Goal: Information Seeking & Learning: Learn about a topic

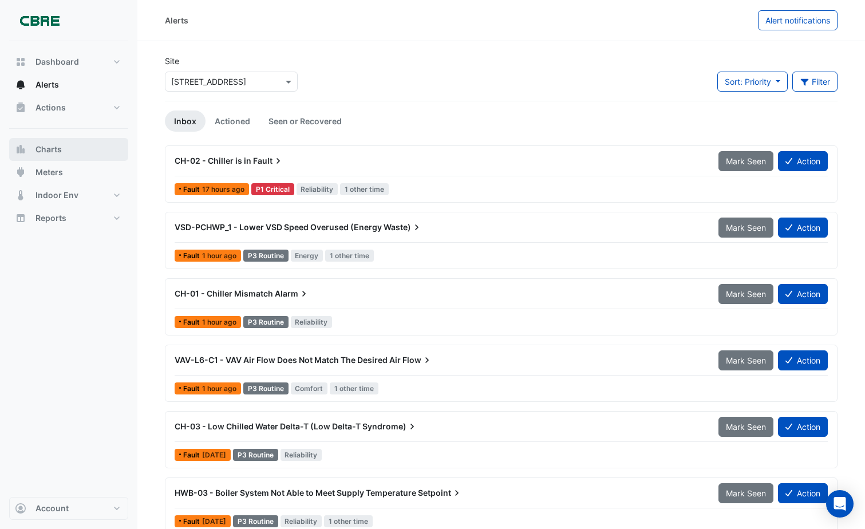
click at [52, 149] on span "Charts" at bounding box center [49, 149] width 26 height 11
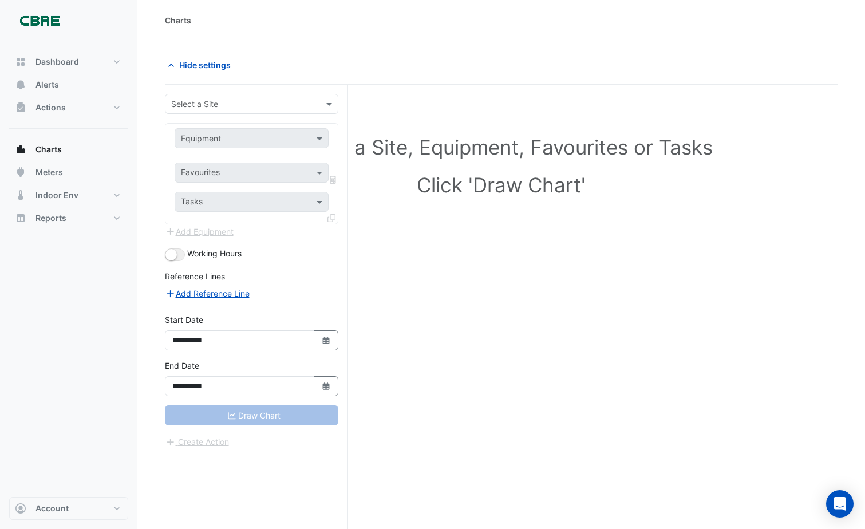
click at [521, 263] on div "Select a Site, Equipment, Favourites or Tasks Click 'Draw Chart'" at bounding box center [501, 329] width 673 height 488
click at [58, 247] on div "Dashboard Portfolio Ratings Performance Alerts Actions Site Manager Charts" at bounding box center [68, 269] width 119 height 456
click at [53, 192] on span "Indoor Env" at bounding box center [57, 195] width 43 height 11
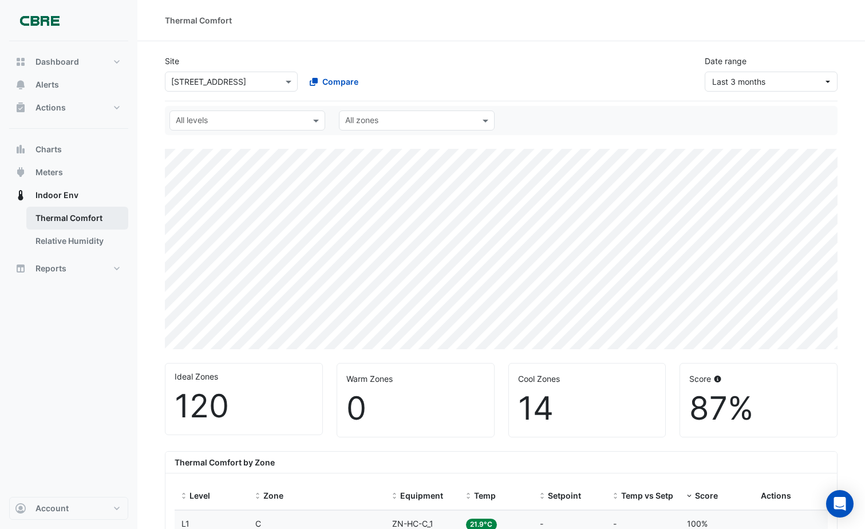
click at [73, 214] on link "Thermal Comfort" at bounding box center [77, 218] width 102 height 23
click at [288, 76] on span at bounding box center [290, 82] width 14 height 12
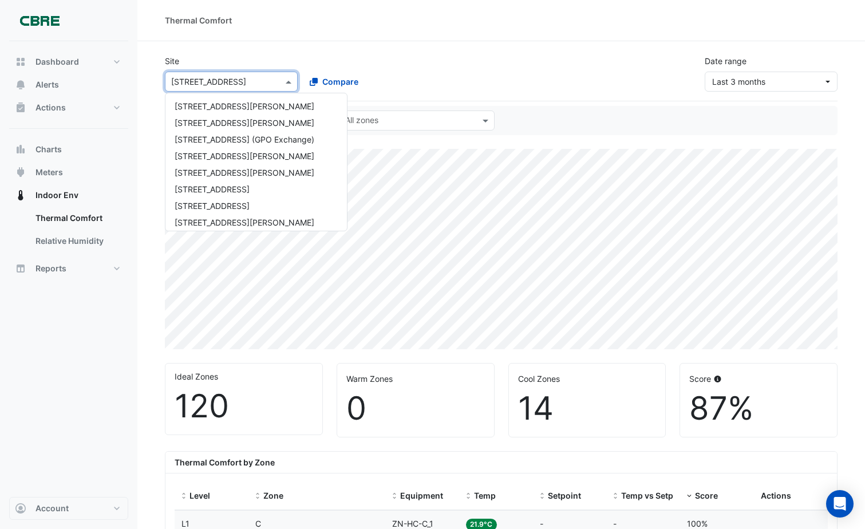
scroll to position [519, 0]
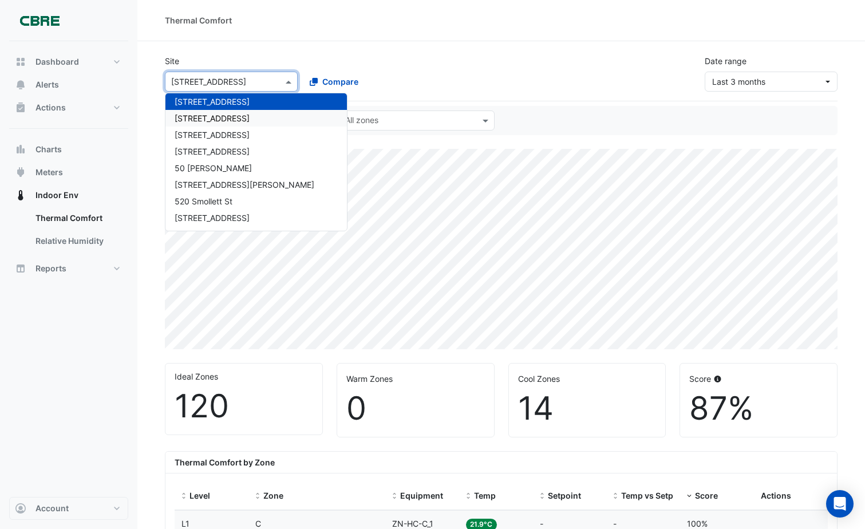
click at [230, 120] on span "44 Sydney Avenue" at bounding box center [212, 118] width 75 height 10
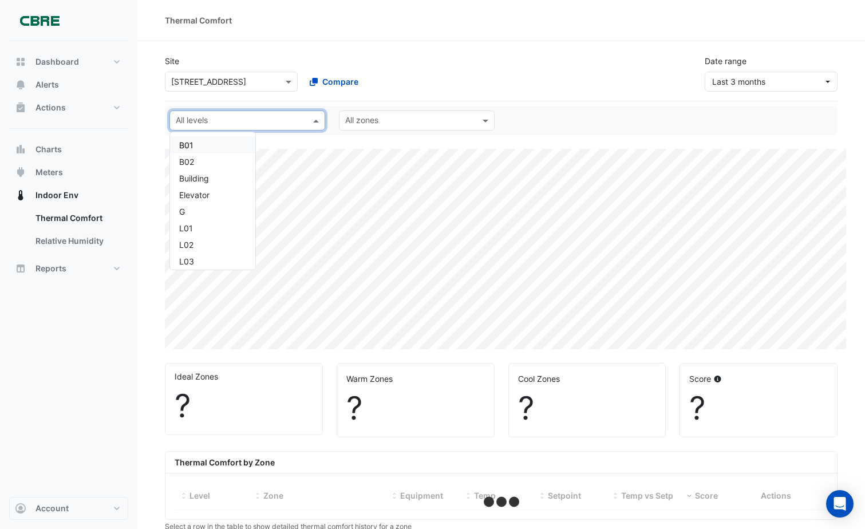
click at [319, 119] on span at bounding box center [317, 121] width 14 height 12
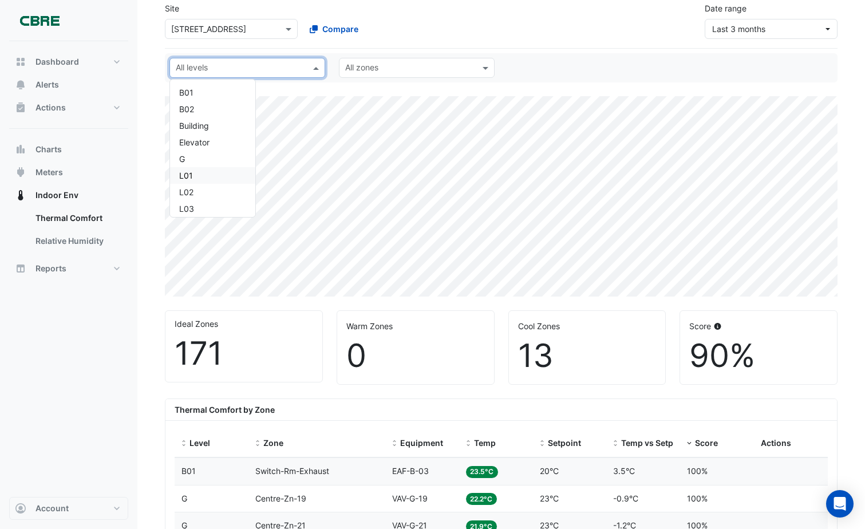
scroll to position [115, 0]
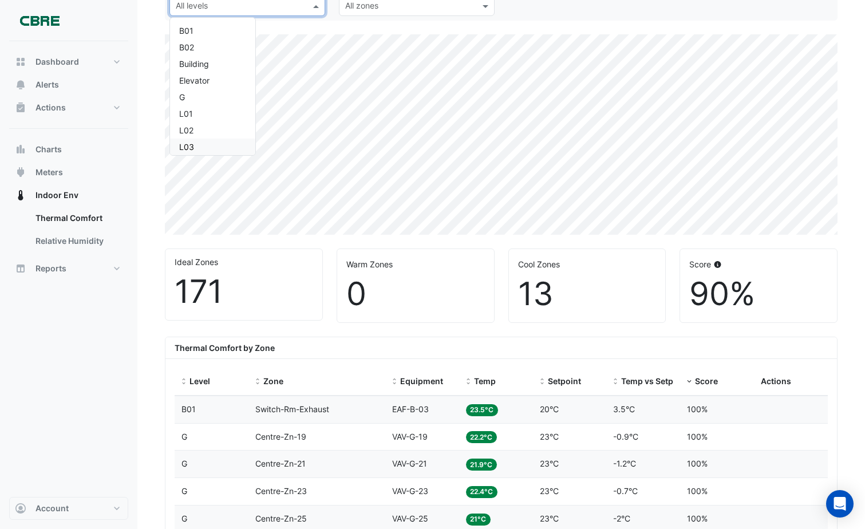
click at [206, 143] on div "L03" at bounding box center [212, 147] width 67 height 12
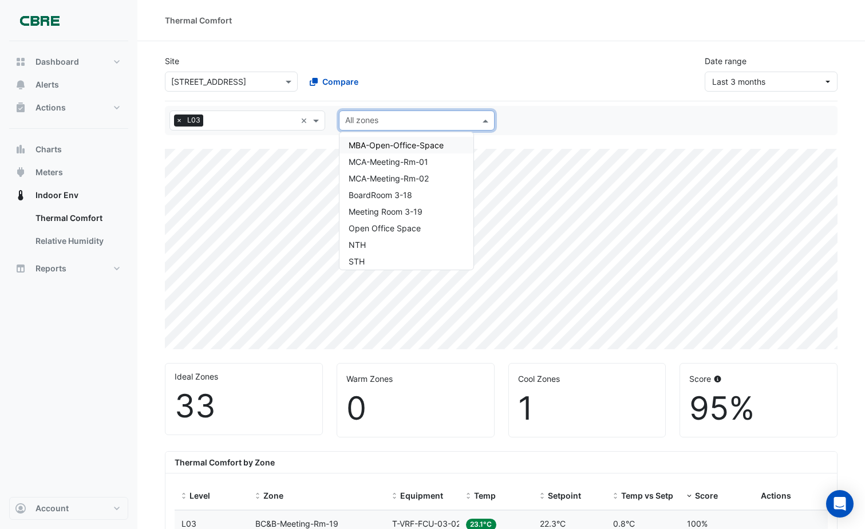
click at [486, 120] on span at bounding box center [487, 121] width 14 height 12
click at [412, 144] on span "MBA-Open-Office-Space" at bounding box center [396, 145] width 95 height 10
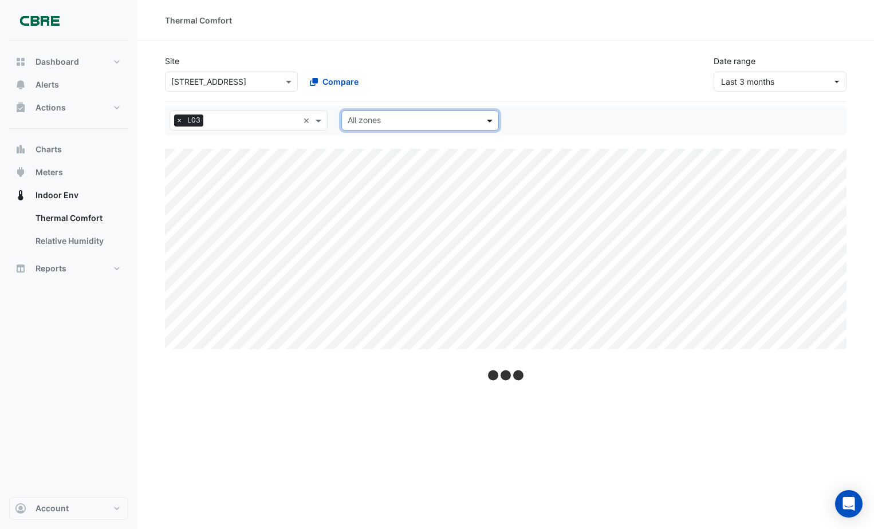
click at [492, 119] on span at bounding box center [491, 121] width 14 height 12
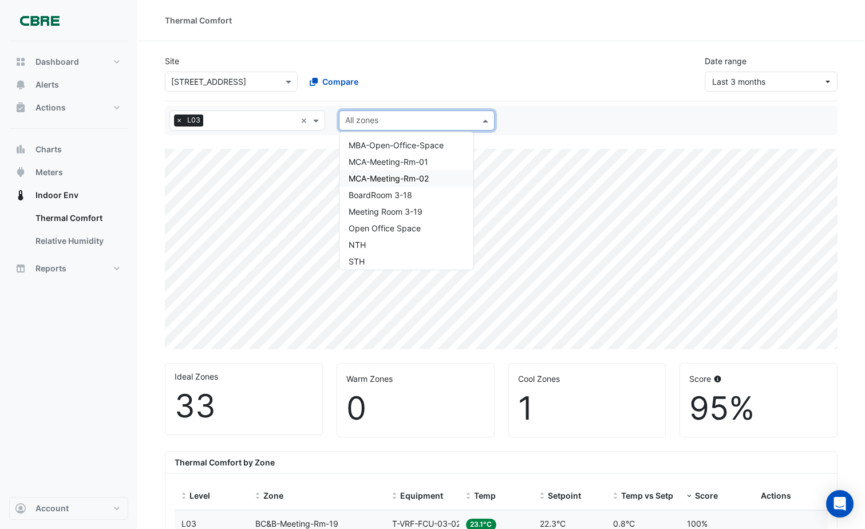
click at [408, 179] on span "MCA-Meeting-Rm-02" at bounding box center [389, 179] width 80 height 10
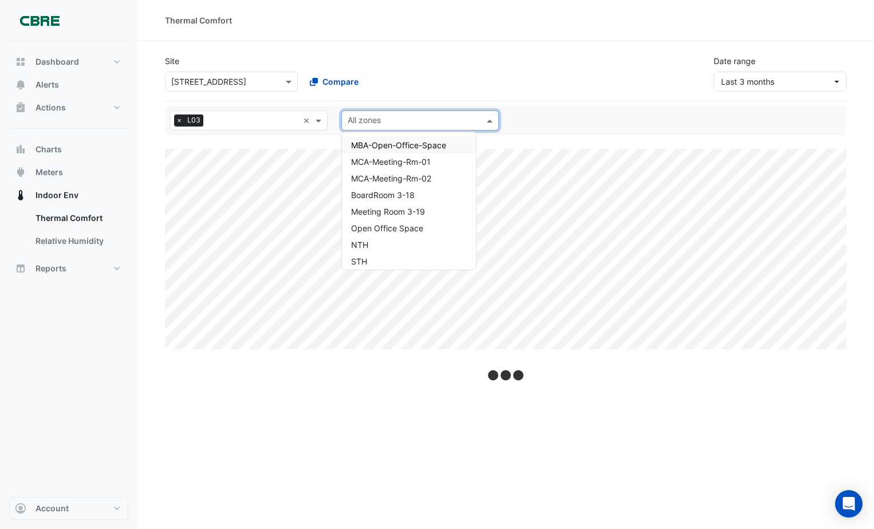
click at [490, 120] on span at bounding box center [491, 121] width 14 height 12
click at [432, 144] on span "MBA-Open-Office-Space" at bounding box center [398, 145] width 95 height 10
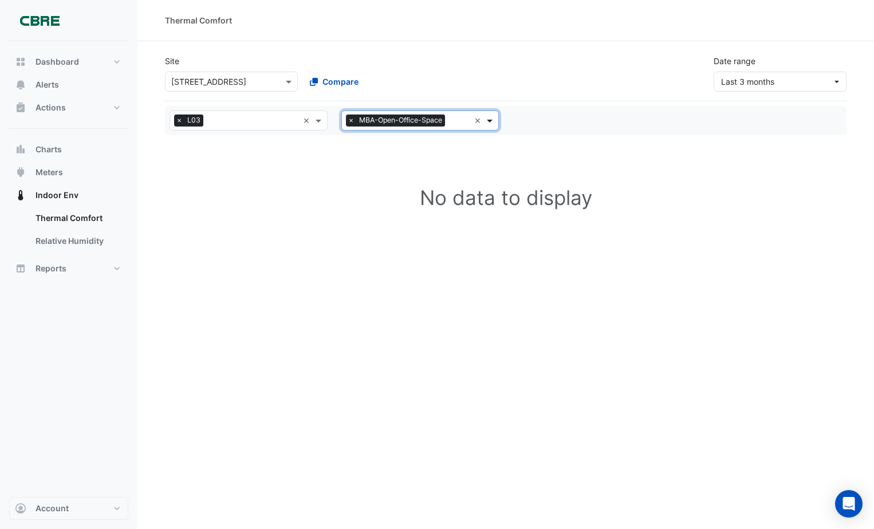
click at [491, 121] on span at bounding box center [491, 121] width 14 height 12
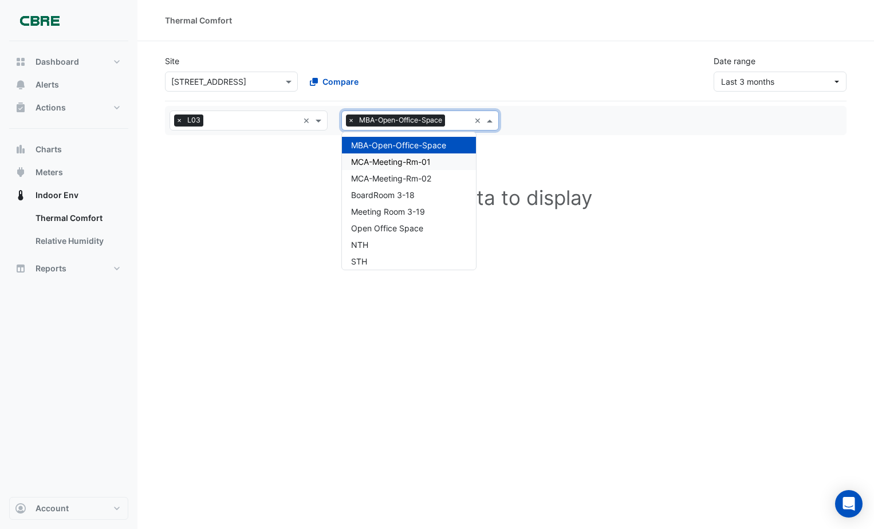
click at [447, 162] on div "MCA-Meeting-Rm-01" at bounding box center [409, 161] width 134 height 17
click at [490, 121] on span at bounding box center [491, 121] width 14 height 12
click at [441, 177] on div "MCA-Meeting-Rm-02" at bounding box center [409, 178] width 134 height 17
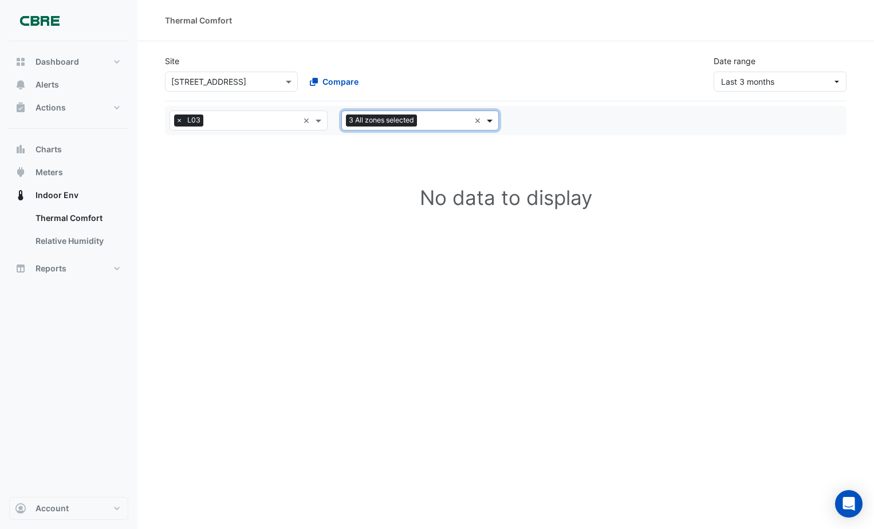
click at [489, 119] on span at bounding box center [491, 121] width 14 height 12
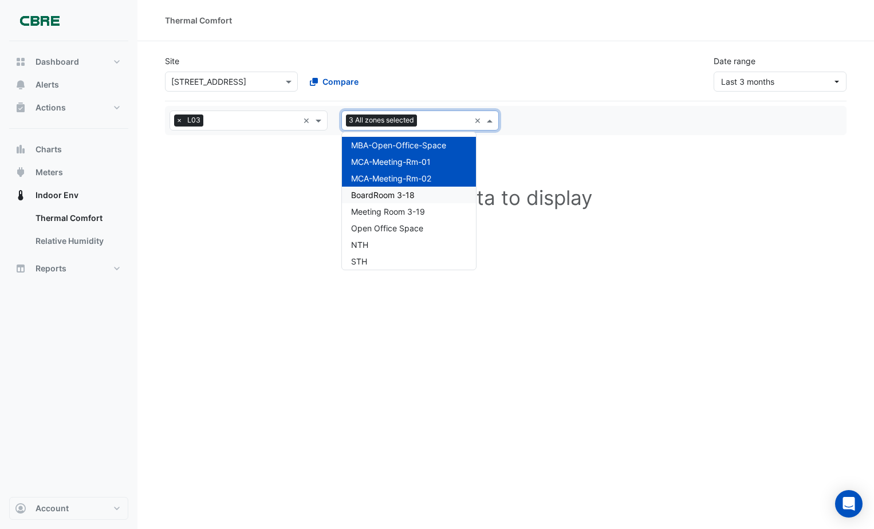
click at [387, 196] on span "BoardRoom 3-18" at bounding box center [383, 195] width 64 height 10
click at [490, 121] on span at bounding box center [491, 121] width 14 height 12
click at [414, 210] on span "Meeting Room 3-19" at bounding box center [388, 212] width 74 height 10
click at [488, 120] on span at bounding box center [491, 121] width 14 height 12
click at [424, 228] on div "Open Office Space" at bounding box center [409, 228] width 134 height 17
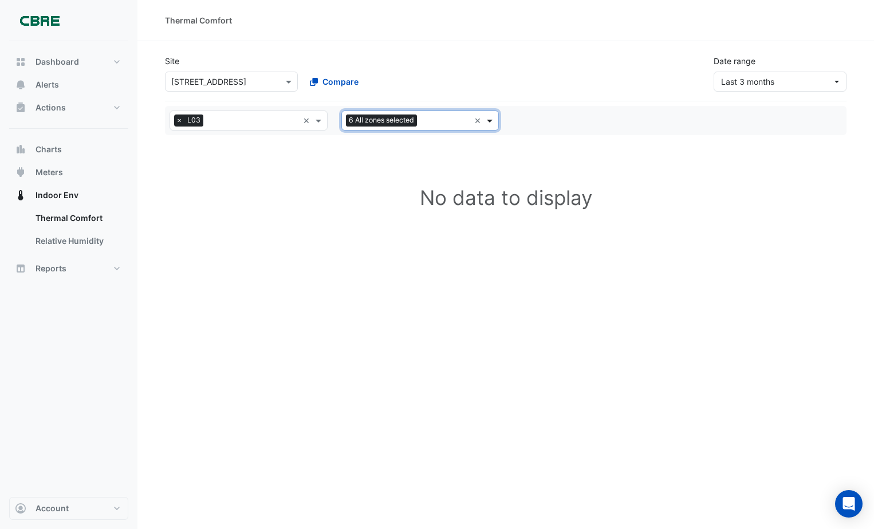
click at [491, 121] on span at bounding box center [491, 121] width 14 height 12
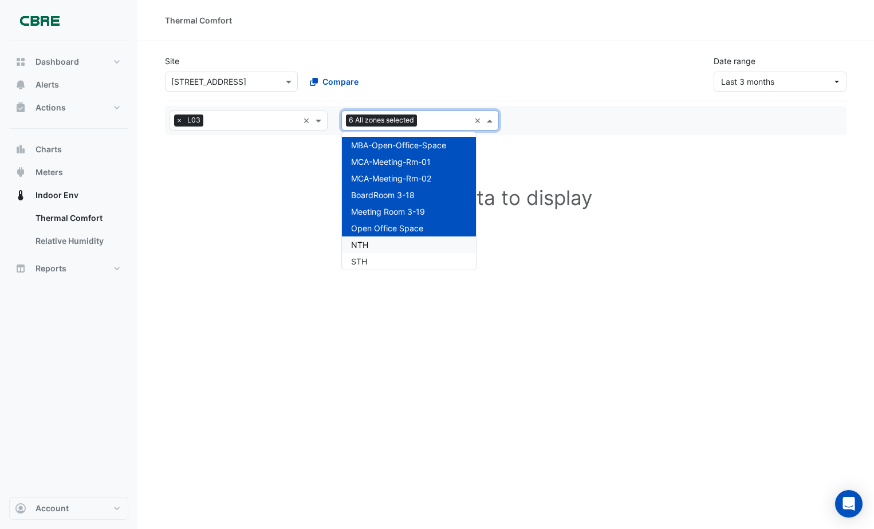
click at [365, 244] on span "NTH" at bounding box center [359, 245] width 17 height 10
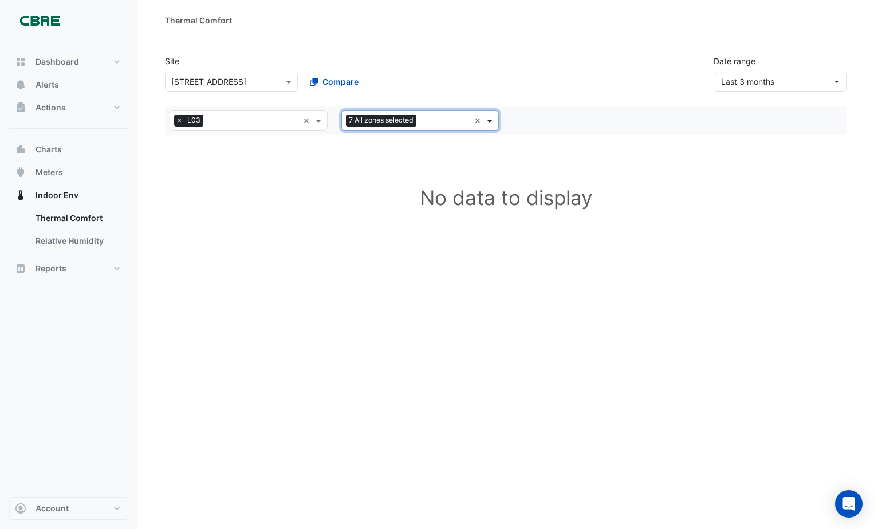
click at [493, 121] on span at bounding box center [491, 121] width 14 height 12
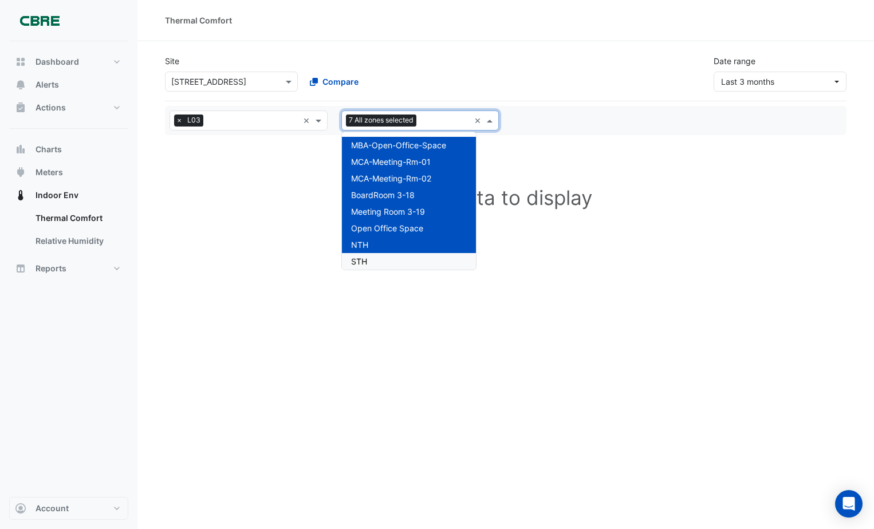
click at [401, 262] on div "STH" at bounding box center [409, 261] width 134 height 17
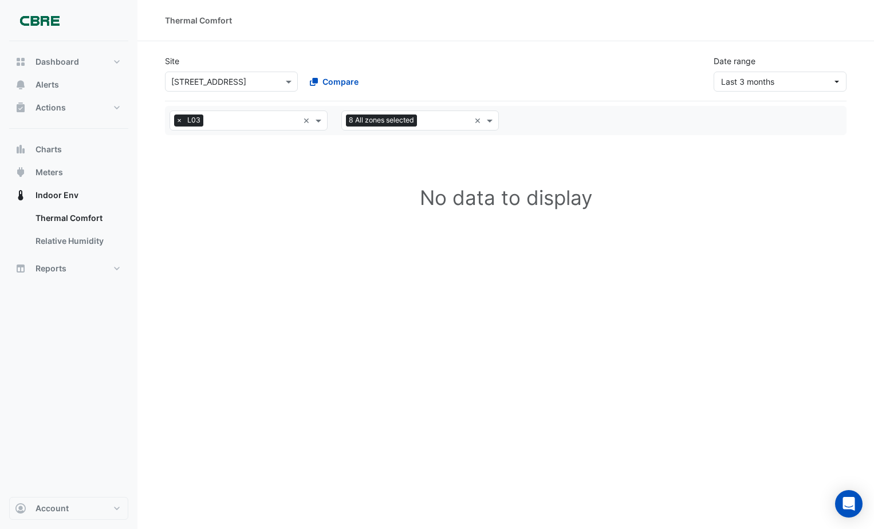
click at [391, 312] on div "No data to display" at bounding box center [505, 249] width 681 height 200
click at [837, 78] on button "Last 3 months" at bounding box center [780, 82] width 133 height 20
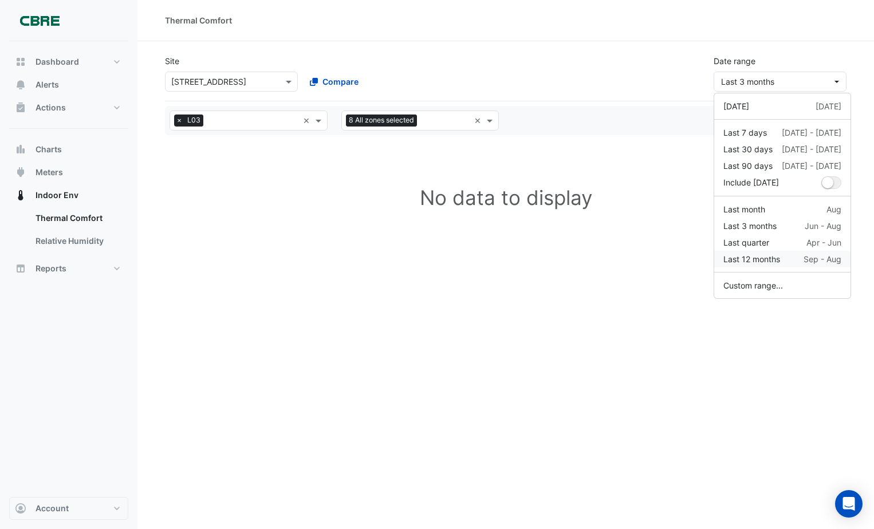
click at [757, 257] on div "Last 12 months" at bounding box center [751, 259] width 57 height 12
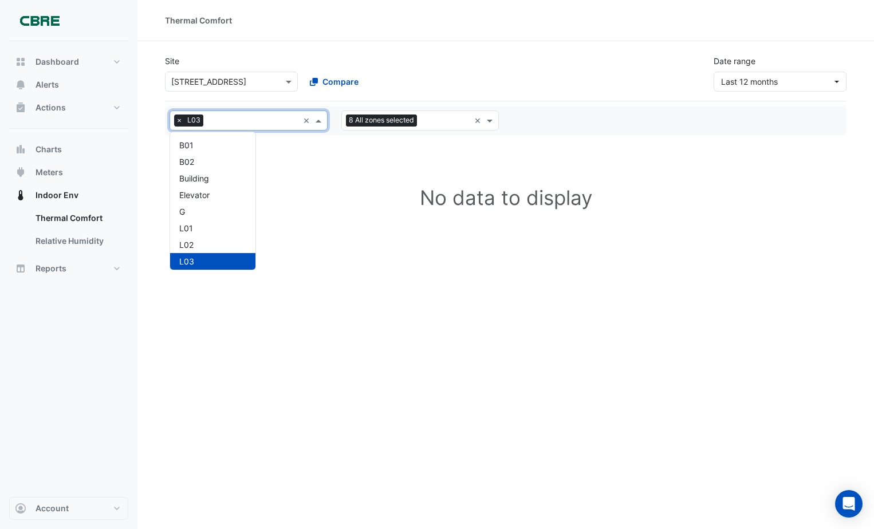
click at [314, 118] on span at bounding box center [320, 121] width 14 height 12
click at [194, 262] on div "L03" at bounding box center [212, 261] width 67 height 12
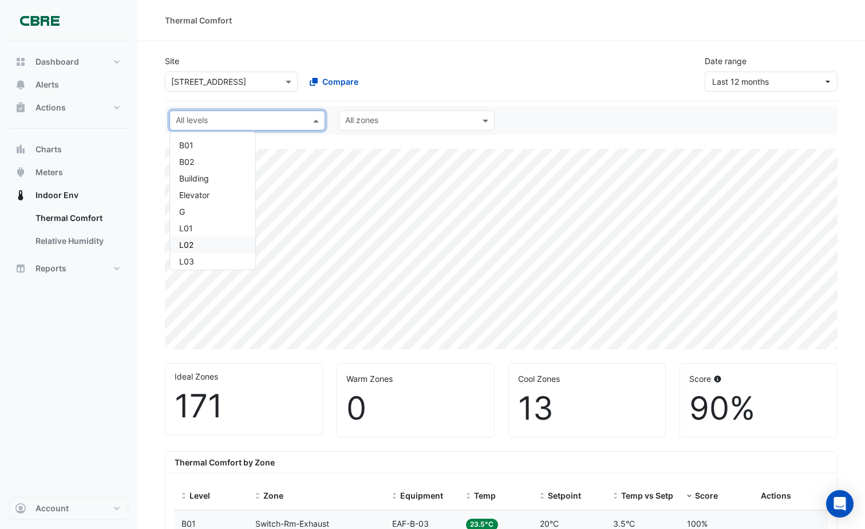
click at [523, 58] on div "Site × 44 Sydney Avenue Compare Date range Last 12 months" at bounding box center [501, 69] width 687 height 46
click at [318, 120] on span at bounding box center [317, 121] width 14 height 12
click at [214, 262] on div "L03" at bounding box center [212, 261] width 67 height 12
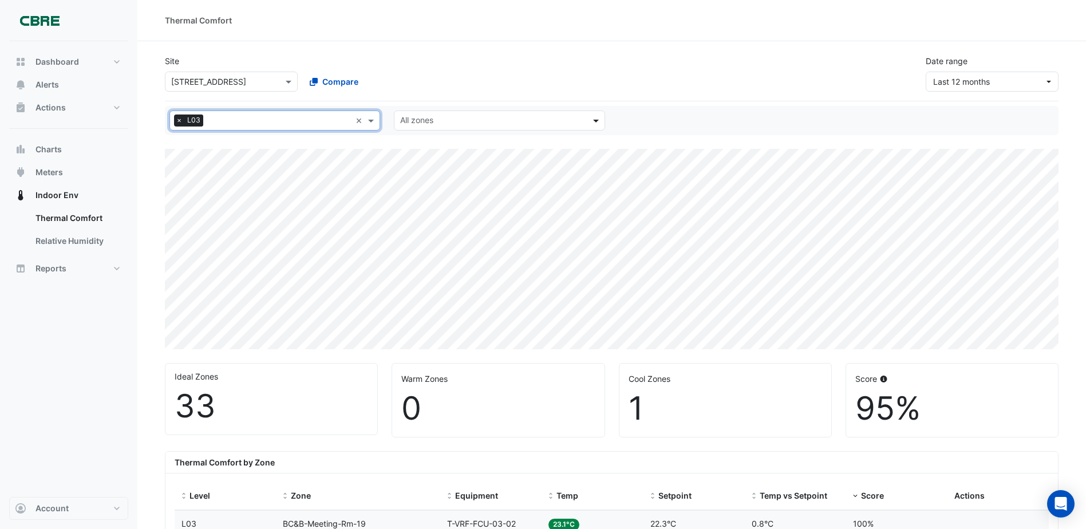
click at [596, 118] on span at bounding box center [597, 121] width 14 height 12
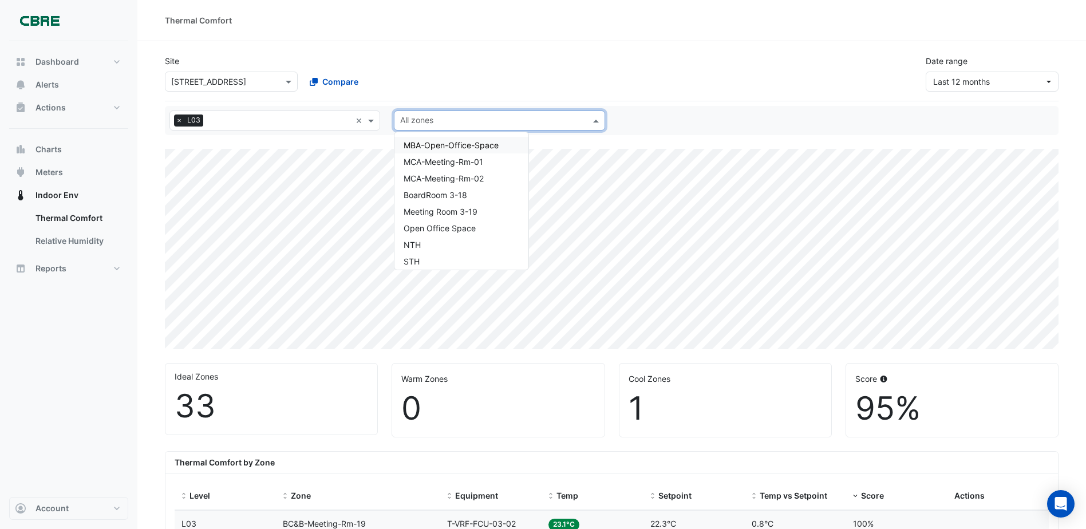
click at [500, 145] on div "MBA-Open-Office-Space" at bounding box center [462, 145] width 134 height 17
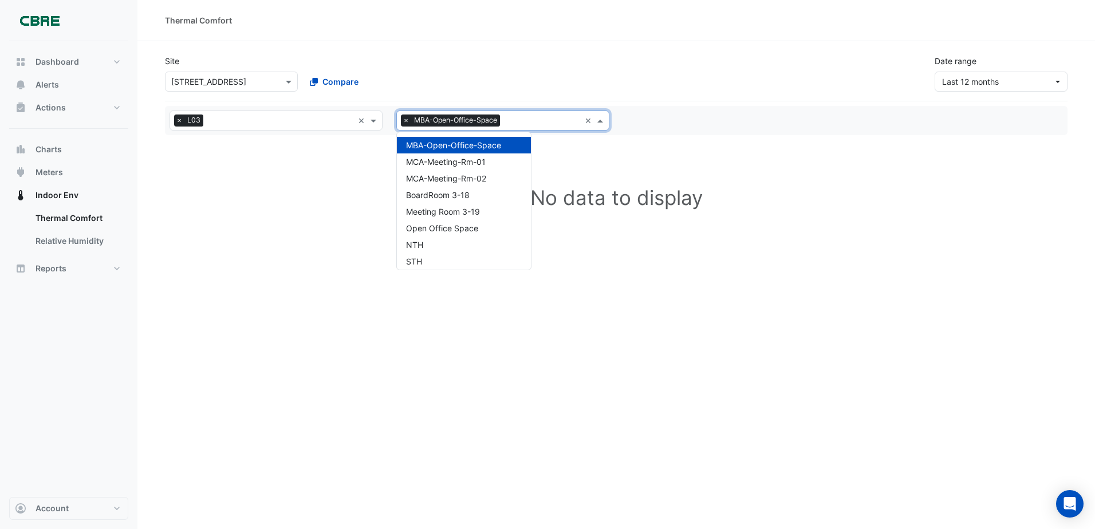
click at [601, 117] on span at bounding box center [601, 121] width 14 height 12
click at [485, 261] on div "STH" at bounding box center [464, 261] width 134 height 17
click at [597, 119] on span at bounding box center [601, 121] width 14 height 12
click at [519, 146] on div "MBA-Open-Office-Space" at bounding box center [464, 145] width 134 height 17
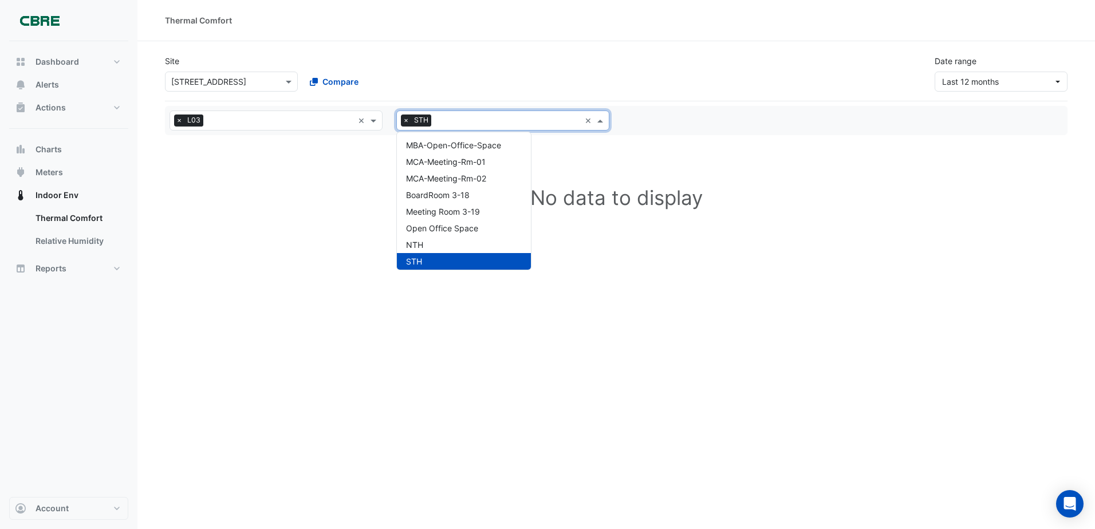
click at [517, 261] on div "STH" at bounding box center [464, 261] width 134 height 17
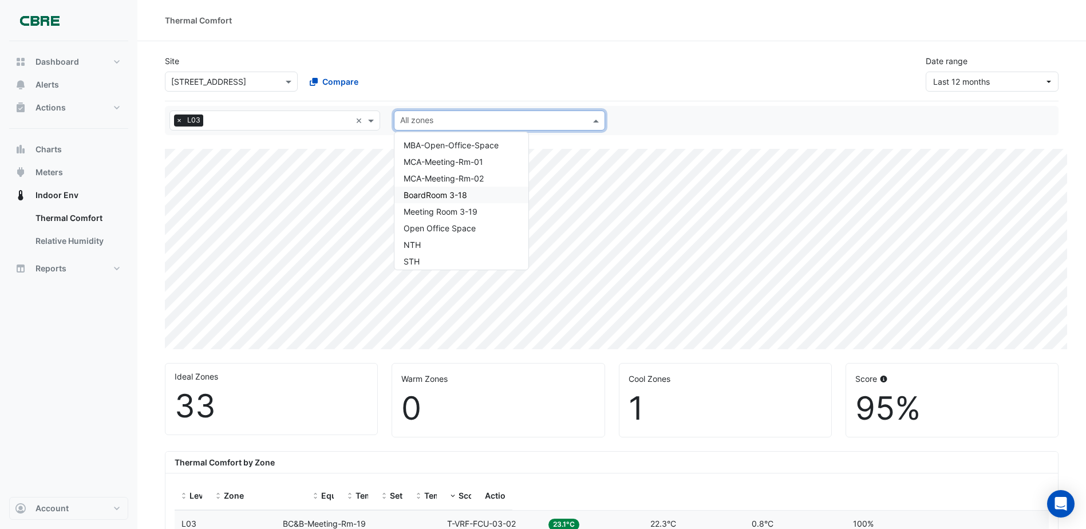
click at [466, 389] on div "Warm Zones 0" at bounding box center [498, 400] width 212 height 73
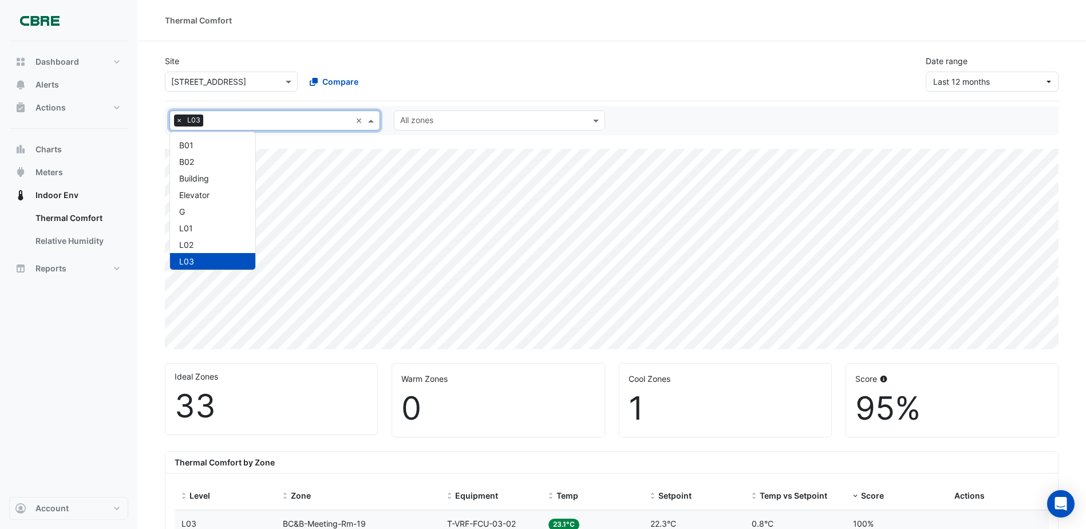
click at [370, 119] on span at bounding box center [372, 121] width 14 height 12
click at [203, 243] on div "L02" at bounding box center [212, 245] width 67 height 12
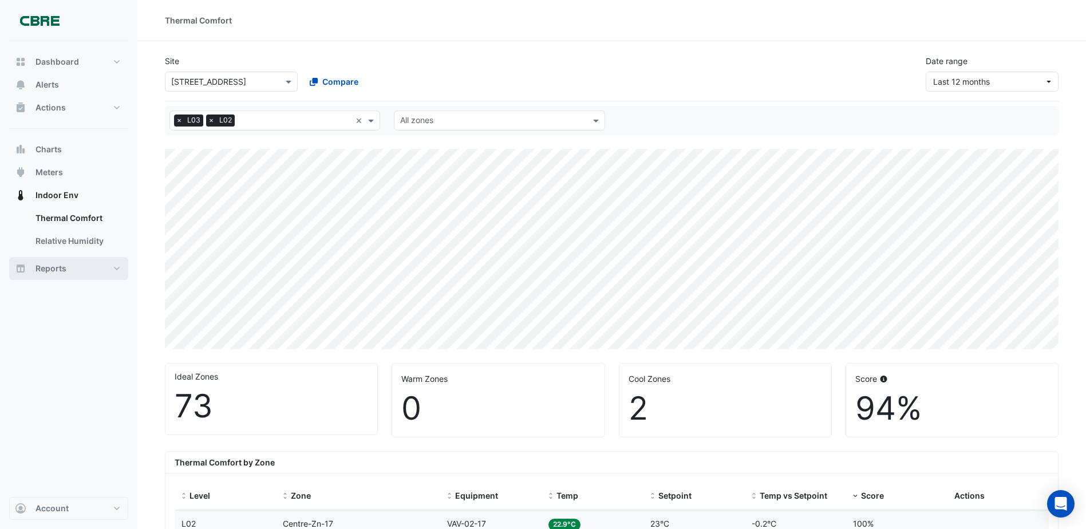
click at [57, 266] on span "Reports" at bounding box center [51, 268] width 31 height 11
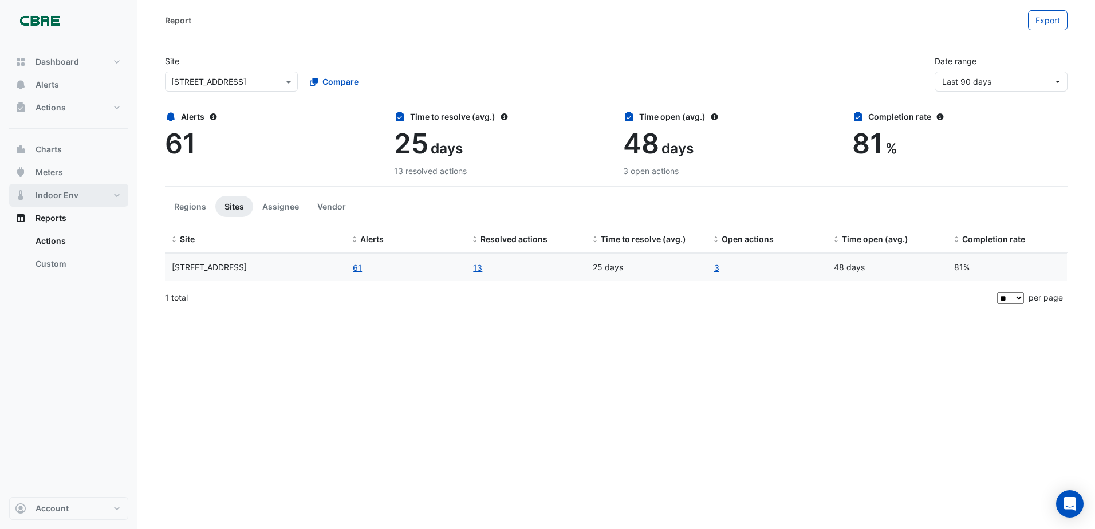
click at [60, 197] on span "Indoor Env" at bounding box center [57, 195] width 43 height 11
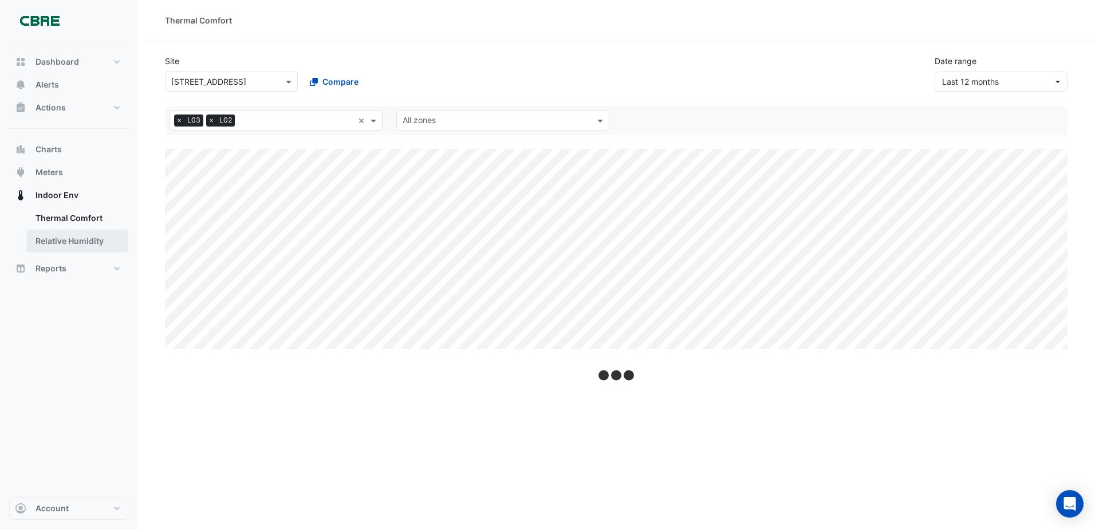
click at [72, 240] on link "Relative Humidity" at bounding box center [77, 241] width 102 height 23
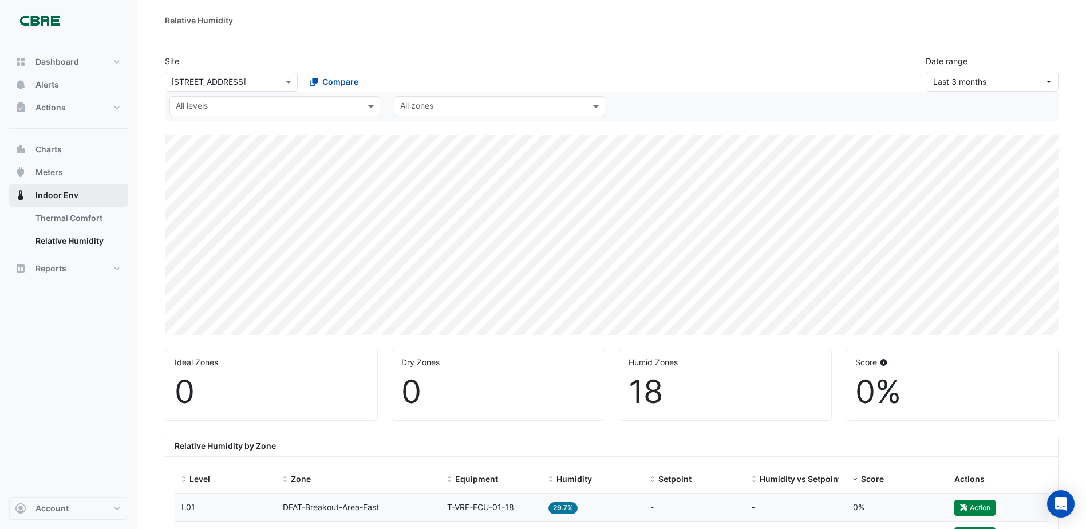
click at [70, 195] on span "Indoor Env" at bounding box center [57, 195] width 43 height 11
click at [78, 218] on link "Thermal Comfort" at bounding box center [77, 218] width 102 height 23
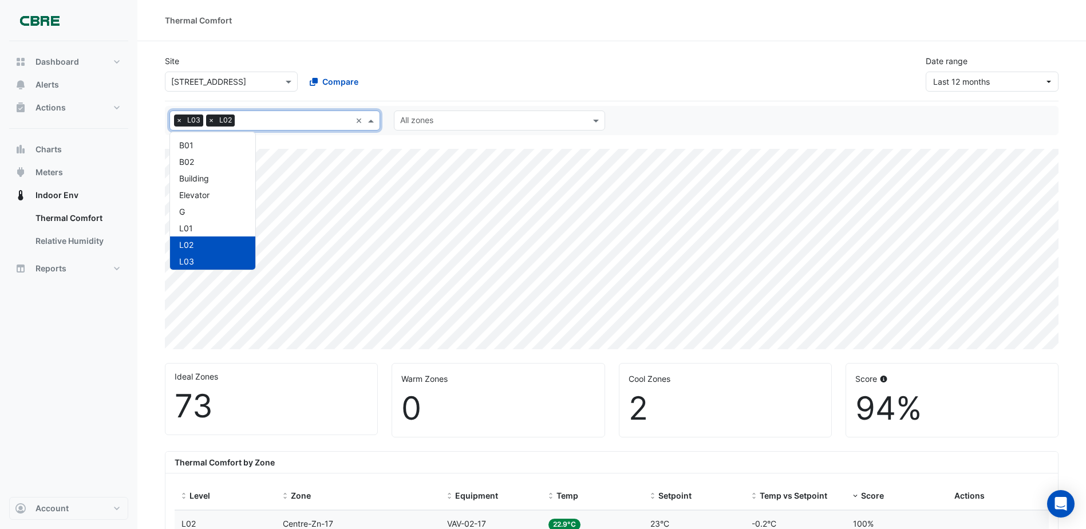
click at [372, 119] on span at bounding box center [372, 121] width 14 height 12
click at [217, 227] on div "L01" at bounding box center [212, 228] width 67 height 12
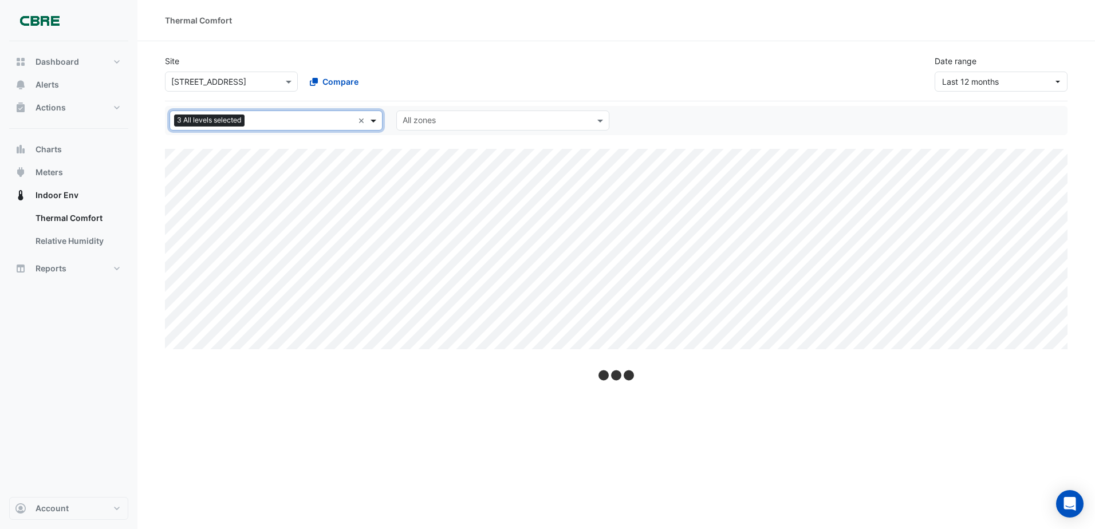
click at [372, 119] on span at bounding box center [375, 121] width 14 height 12
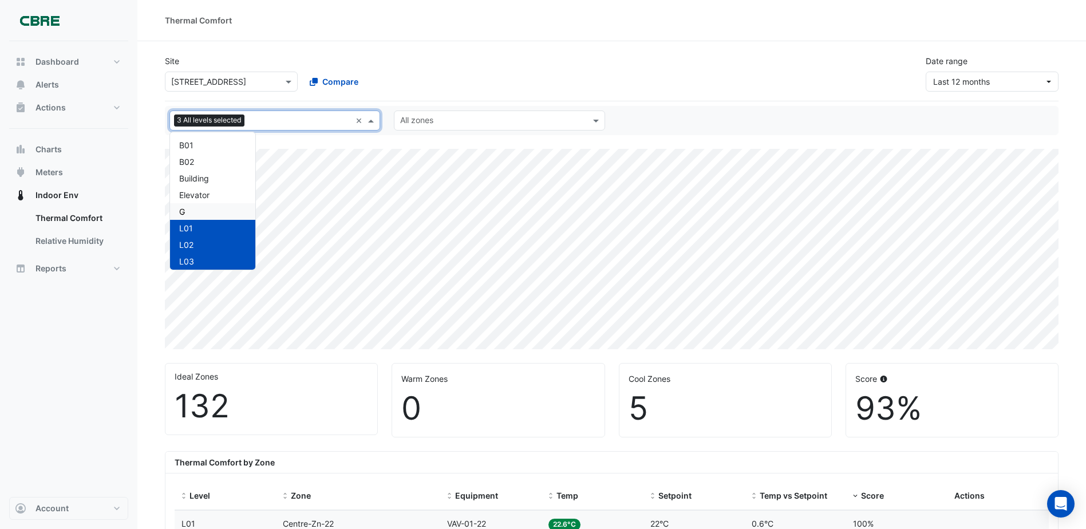
click at [208, 210] on div "G" at bounding box center [212, 212] width 67 height 12
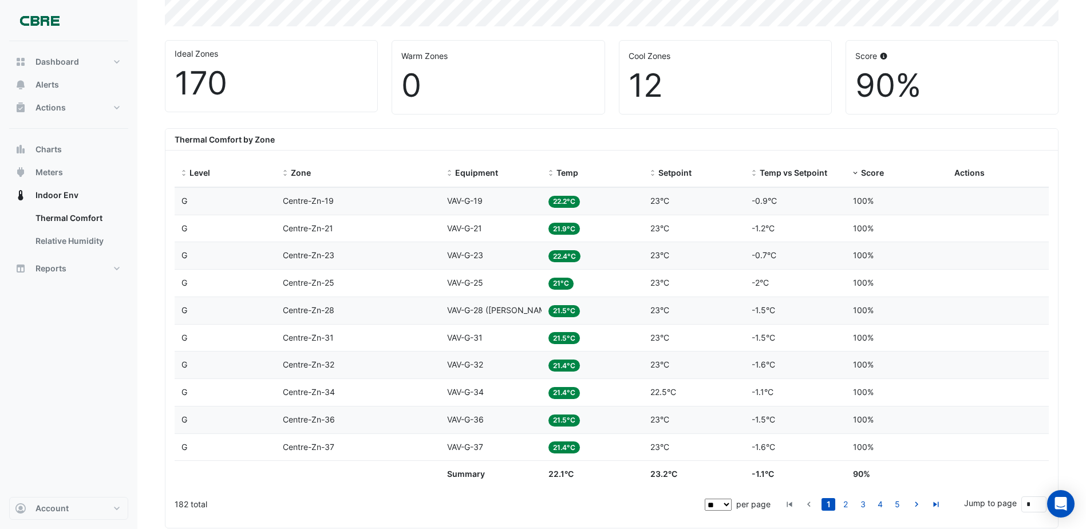
scroll to position [458, 0]
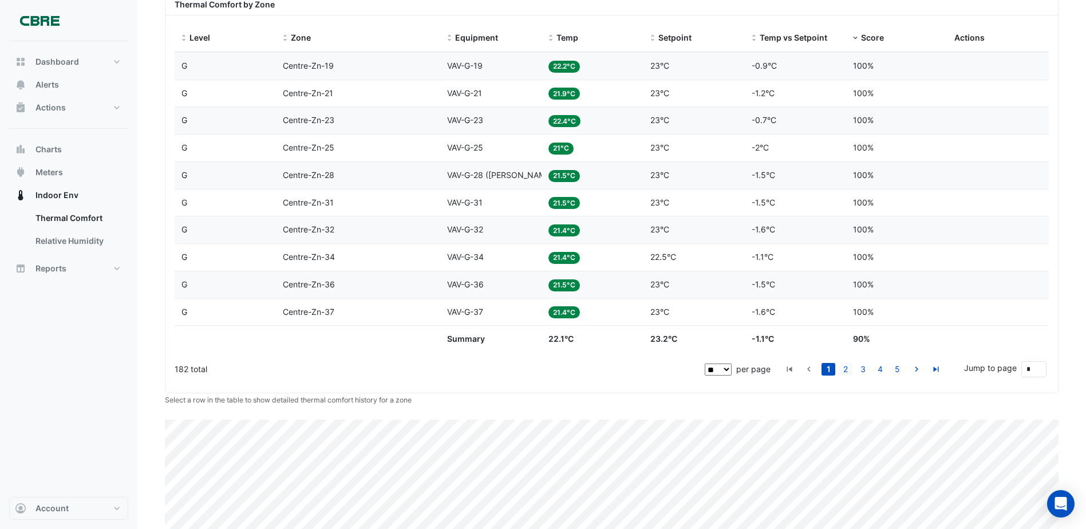
click at [844, 369] on link "2" at bounding box center [846, 369] width 14 height 13
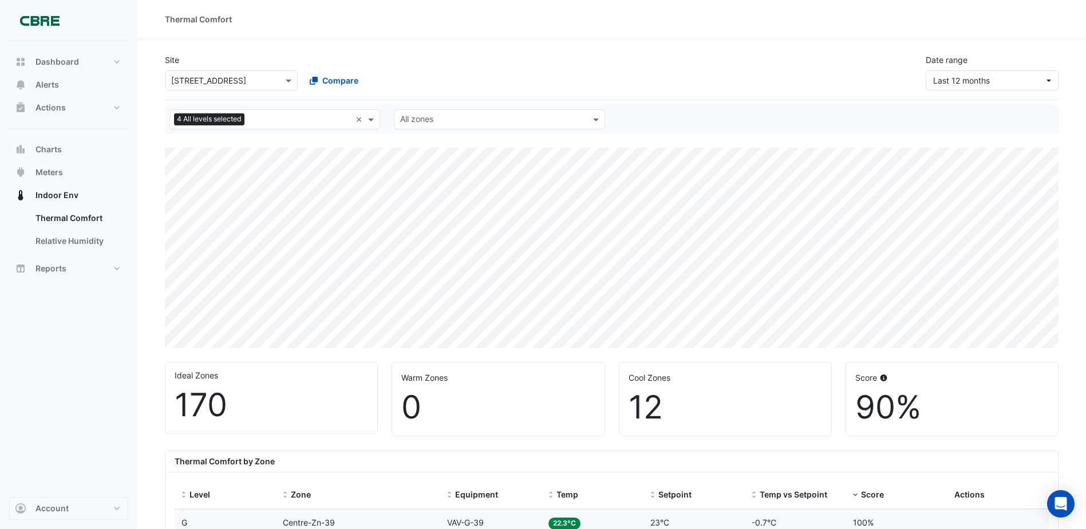
scroll to position [0, 0]
click at [344, 81] on span "Compare" at bounding box center [340, 82] width 36 height 12
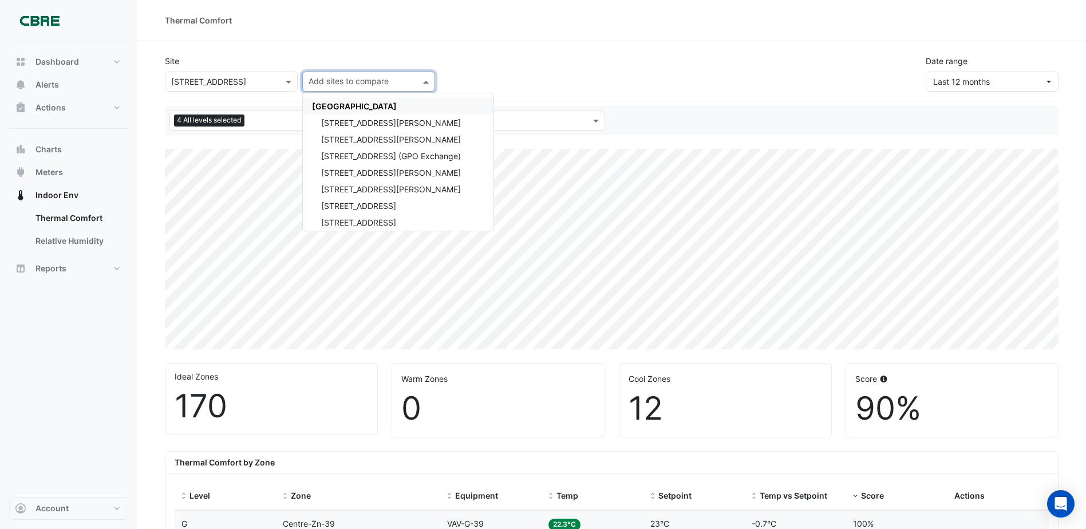
click at [606, 63] on div "Site × 44 Sydney Avenue Add sites to compare CBRE Charter Hall 1 Martin Place 1…" at bounding box center [612, 69] width 908 height 46
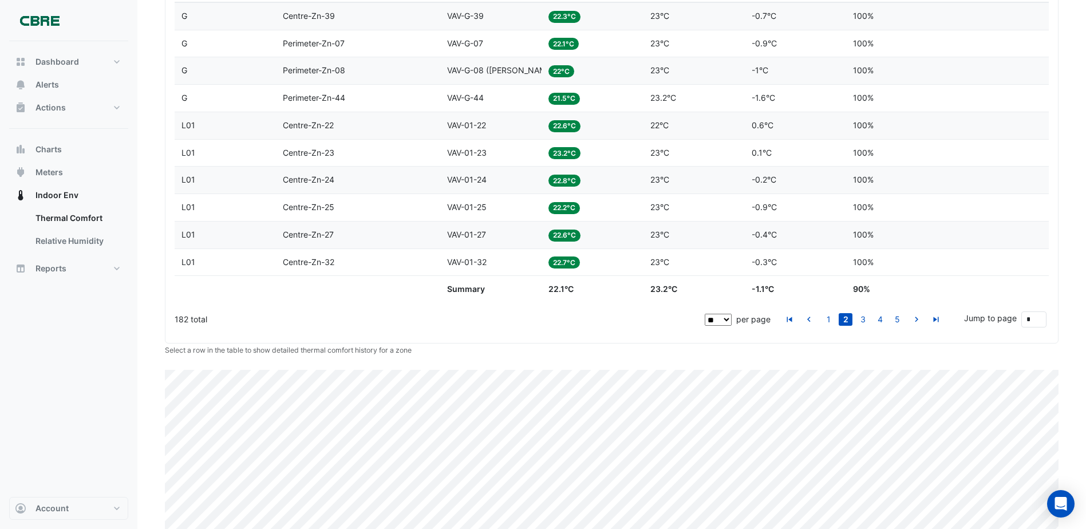
scroll to position [563, 0]
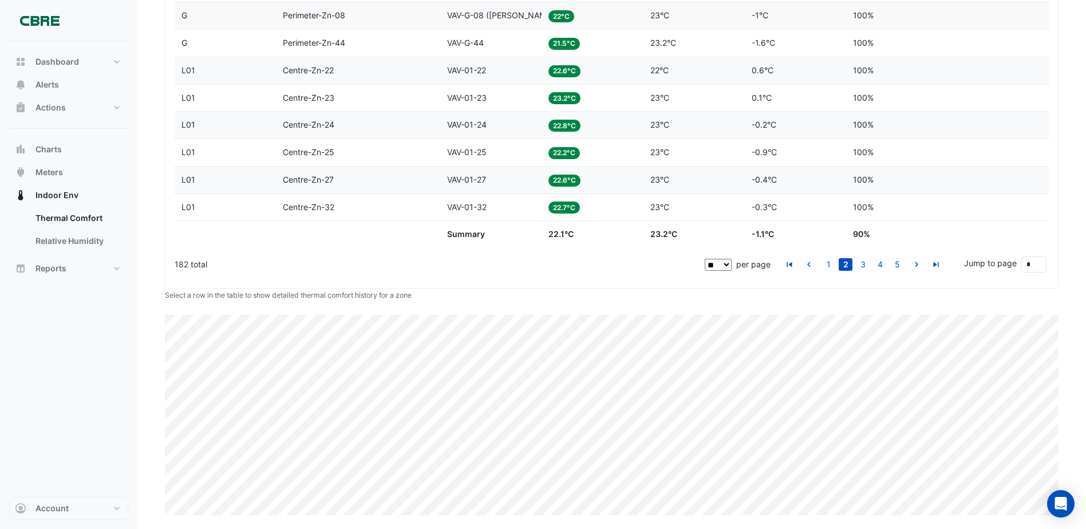
click at [116, 504] on button "Account" at bounding box center [68, 508] width 119 height 23
click at [873, 503] on icon "Open Intercom Messenger" at bounding box center [1060, 503] width 13 height 15
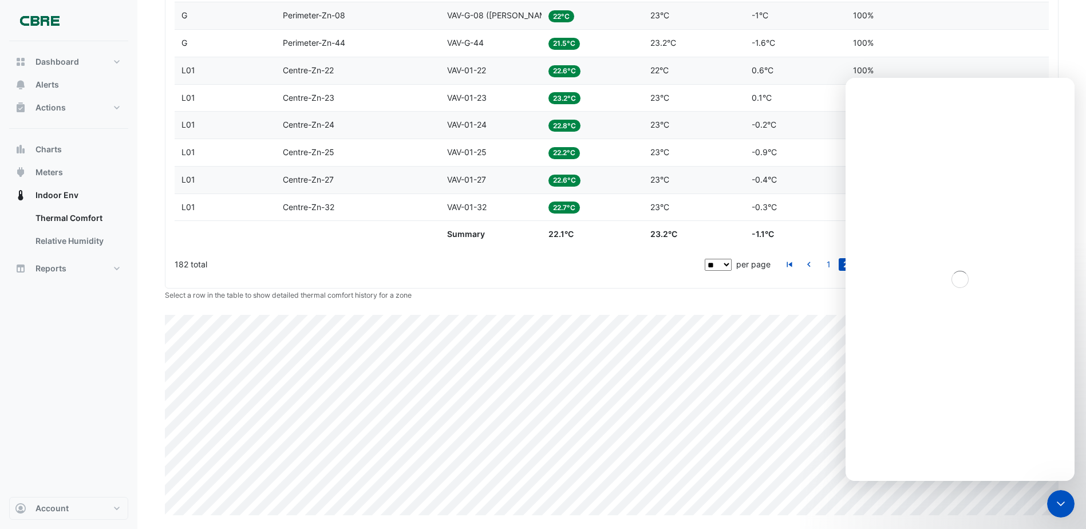
scroll to position [0, 0]
click at [873, 91] on icon "Close" at bounding box center [1057, 93] width 6 height 6
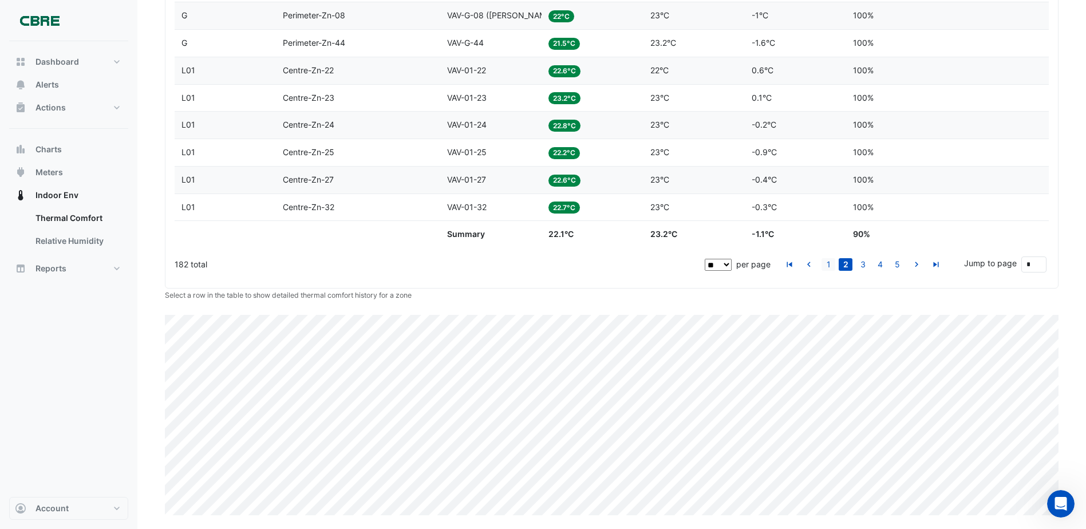
click at [828, 264] on link "1" at bounding box center [829, 264] width 14 height 13
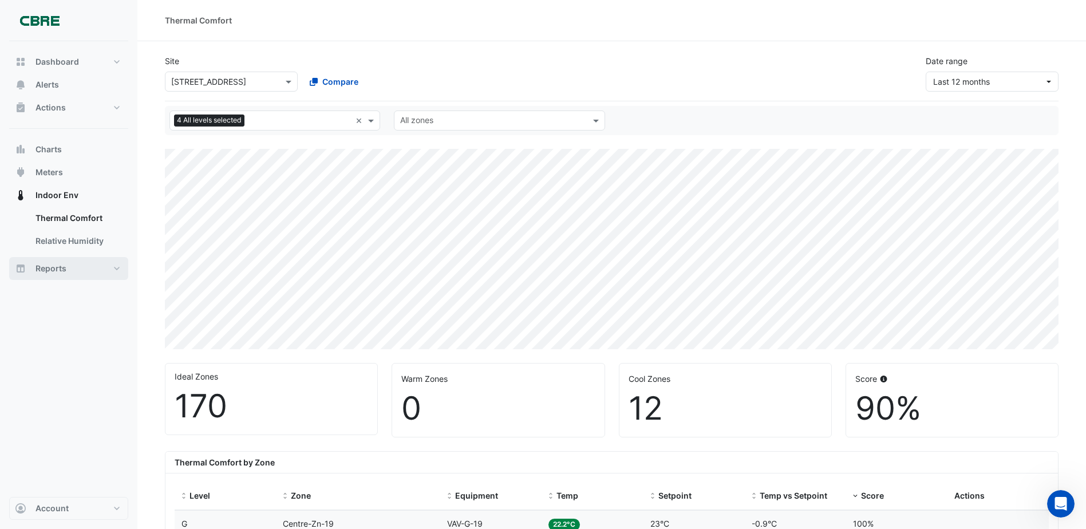
click at [116, 267] on button "Reports" at bounding box center [68, 268] width 119 height 23
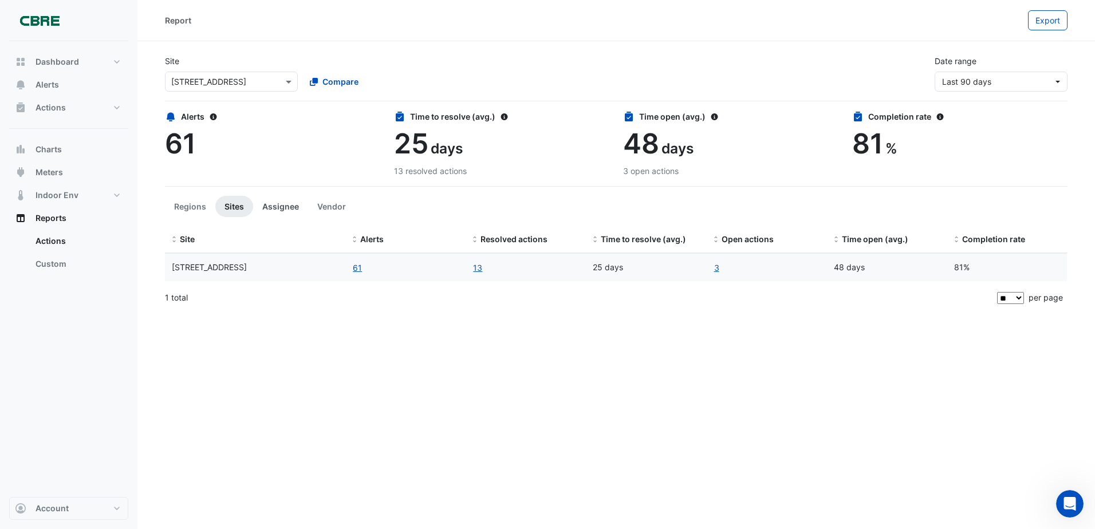
click at [274, 207] on button "Assignee" at bounding box center [280, 206] width 55 height 21
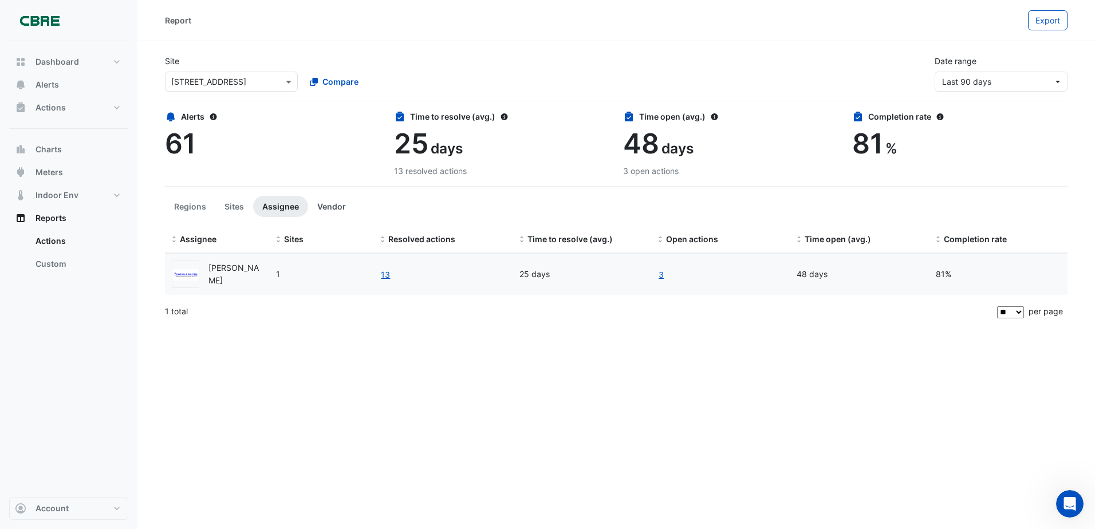
click at [332, 206] on button "Vendor" at bounding box center [331, 206] width 47 height 21
click at [227, 203] on button "Sites" at bounding box center [234, 206] width 38 height 21
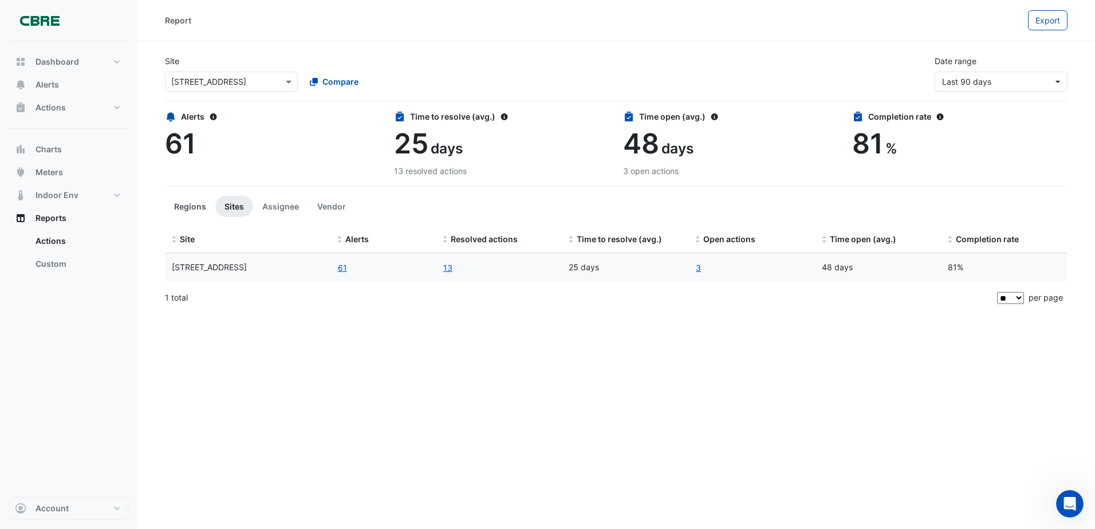
click at [189, 207] on button "Regions" at bounding box center [190, 206] width 50 height 21
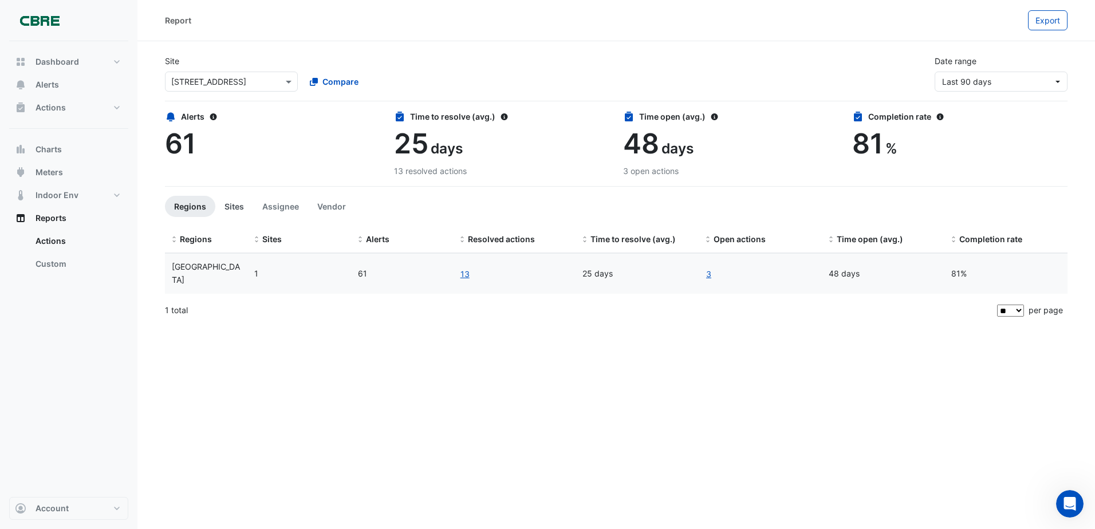
click at [241, 200] on button "Sites" at bounding box center [234, 206] width 38 height 21
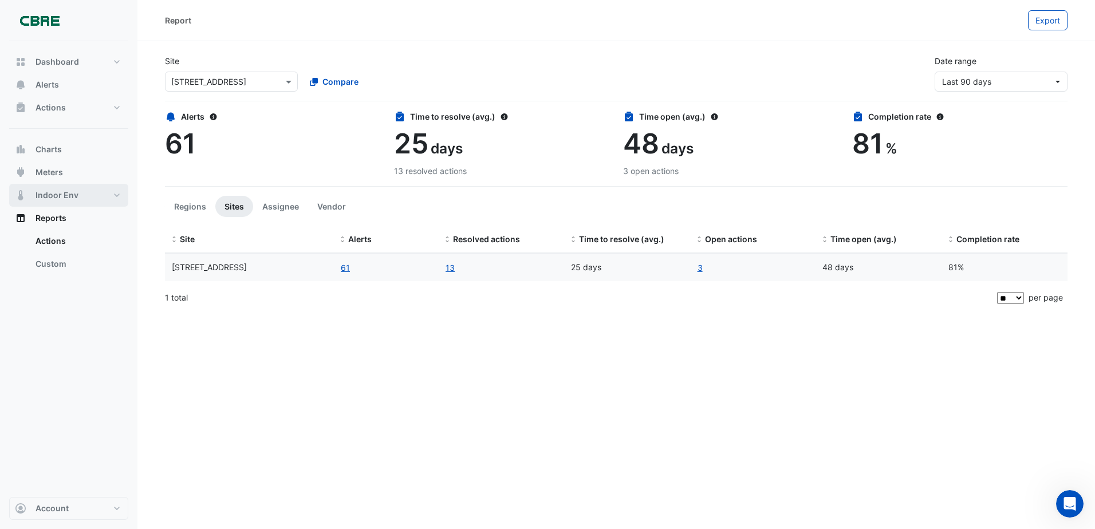
click at [60, 188] on button "Indoor Env" at bounding box center [68, 195] width 119 height 23
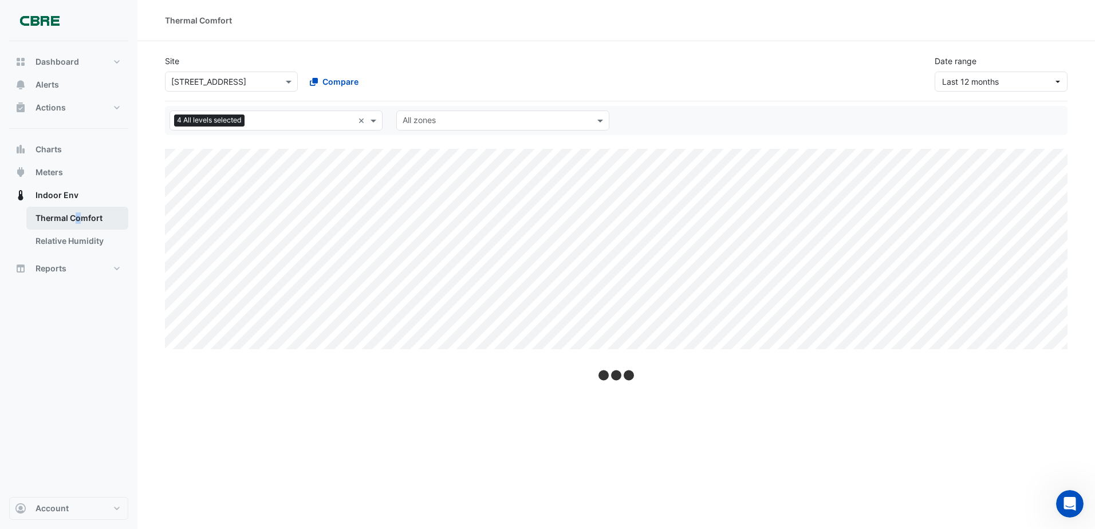
click at [78, 216] on link "Thermal Comfort" at bounding box center [77, 218] width 102 height 23
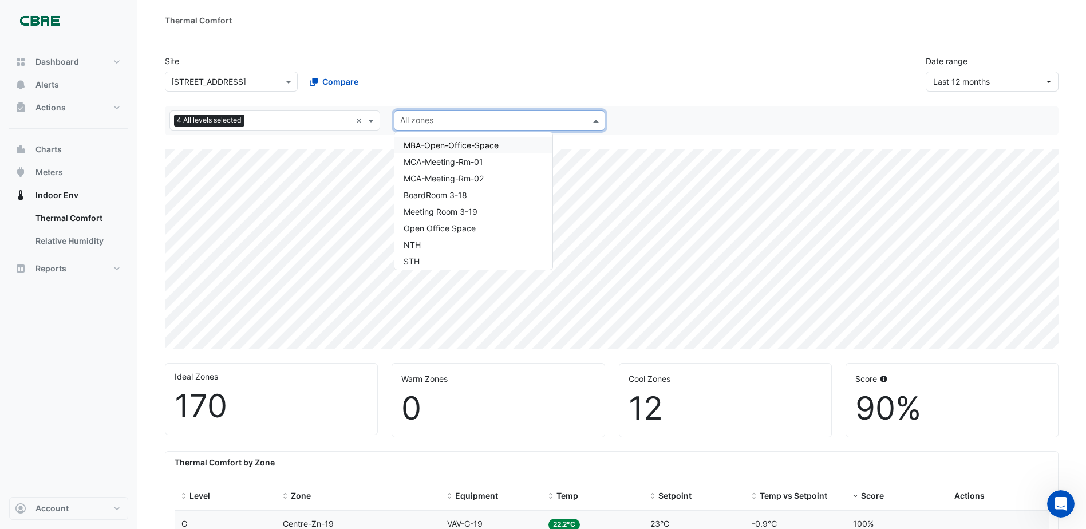
click at [597, 121] on span at bounding box center [597, 121] width 14 height 12
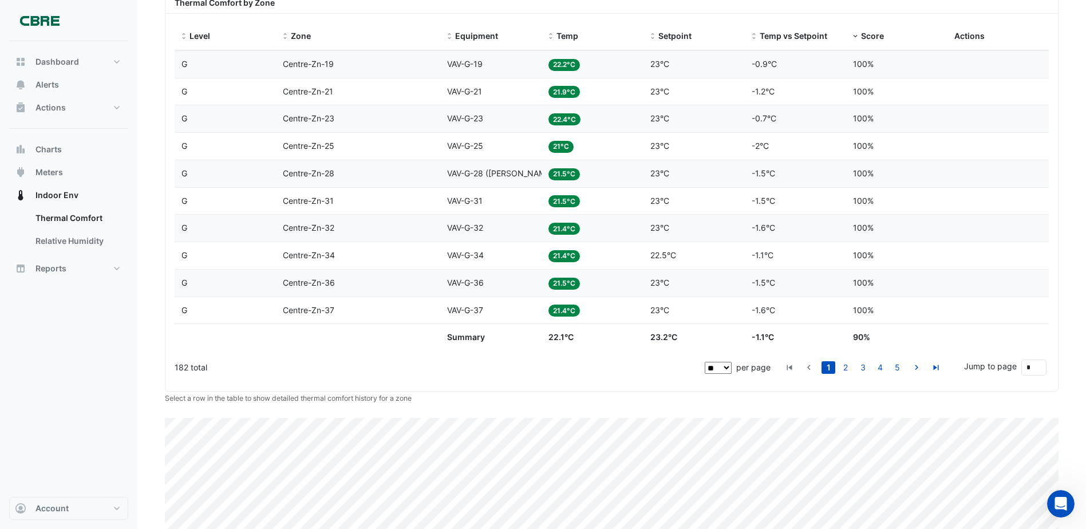
scroll to position [515, 0]
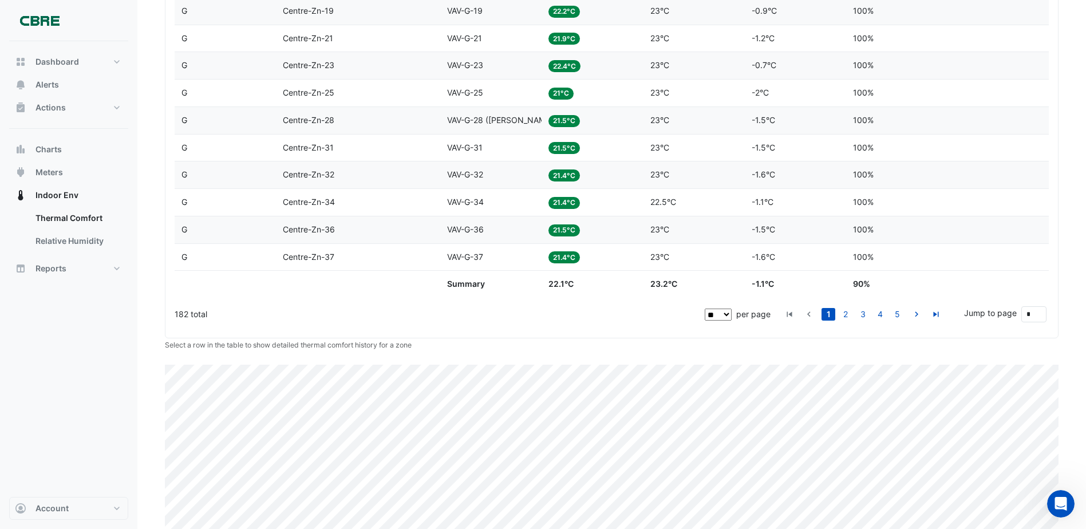
drag, startPoint x: 117, startPoint y: 23, endPoint x: 119, endPoint y: 15, distance: 8.2
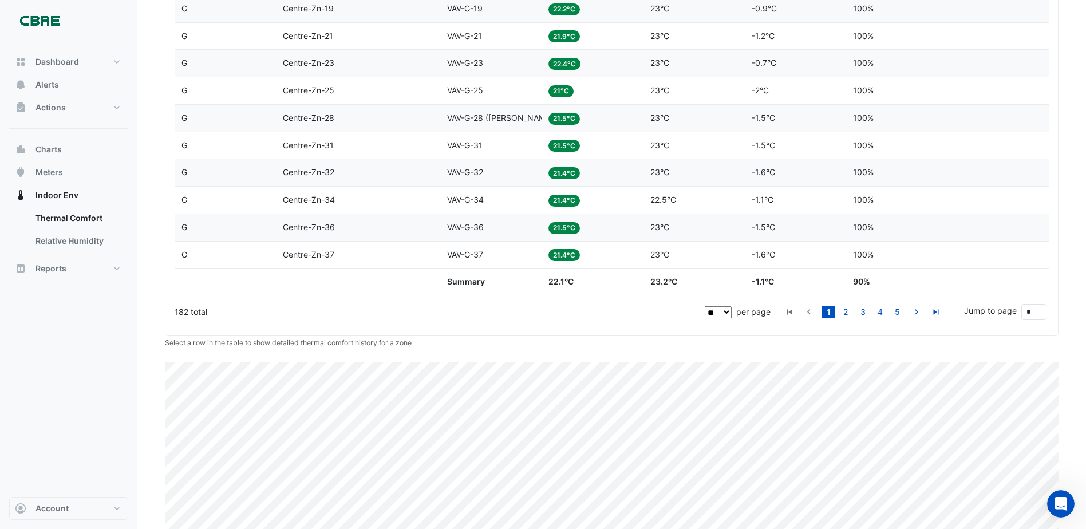
drag, startPoint x: 119, startPoint y: 15, endPoint x: 115, endPoint y: 301, distance: 286.4
click at [115, 301] on div "Dashboard Portfolio Ratings Performance Alerts Actions Site Manager Charts" at bounding box center [68, 269] width 119 height 456
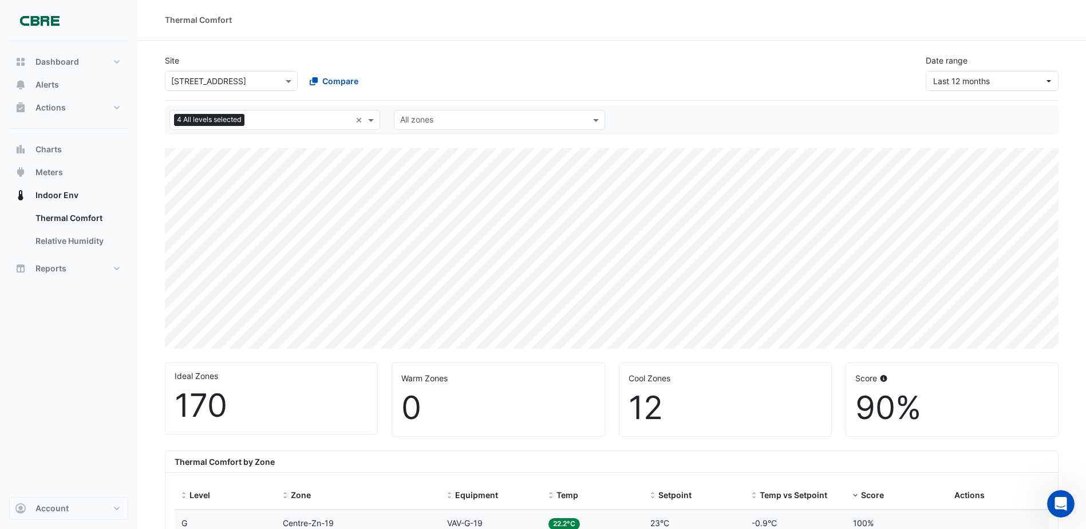
scroll to position [0, 0]
drag, startPoint x: 369, startPoint y: 119, endPoint x: 382, endPoint y: 119, distance: 12.6
click at [370, 119] on span at bounding box center [372, 121] width 14 height 12
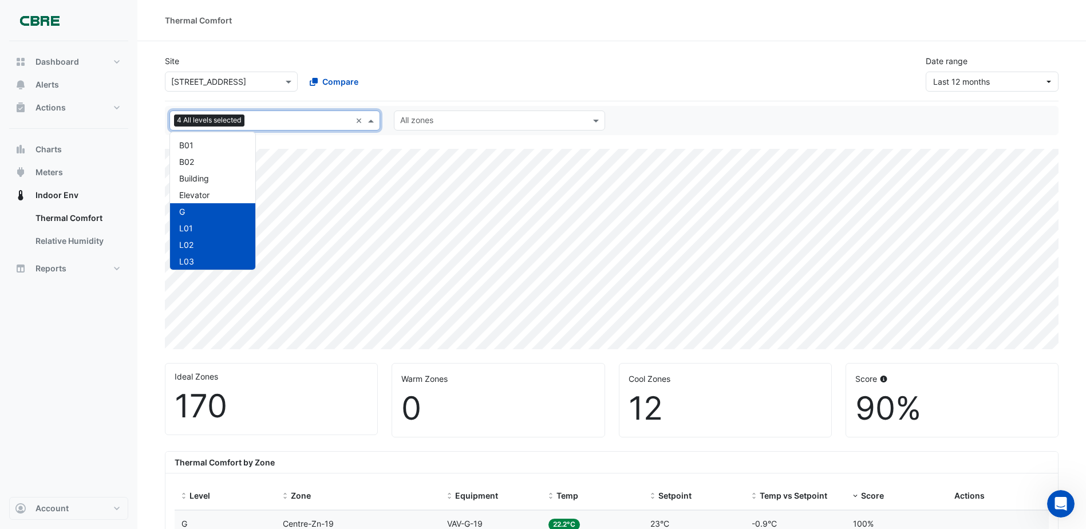
click at [196, 259] on div "L03" at bounding box center [212, 261] width 67 height 12
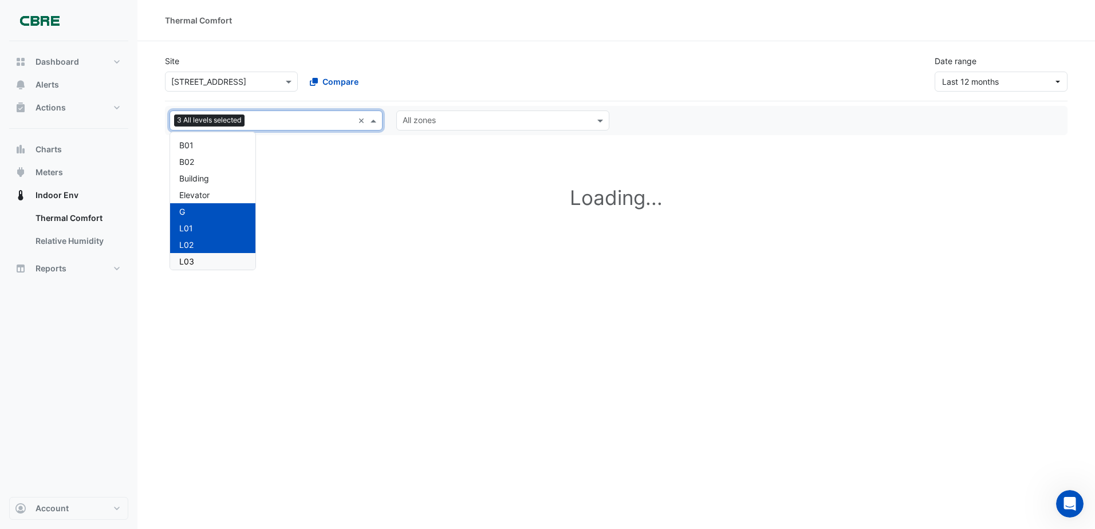
click at [197, 262] on div "L03" at bounding box center [212, 261] width 67 height 12
drag, startPoint x: 250, startPoint y: 124, endPoint x: 332, endPoint y: 124, distance: 81.9
click at [254, 124] on input "text" at bounding box center [301, 122] width 104 height 12
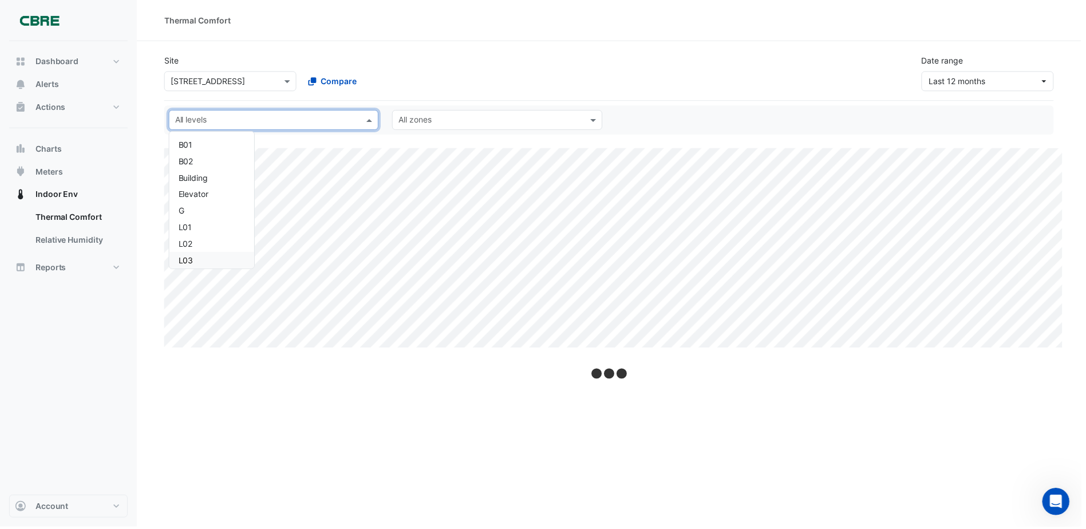
click at [209, 264] on div "L03" at bounding box center [212, 261] width 67 height 12
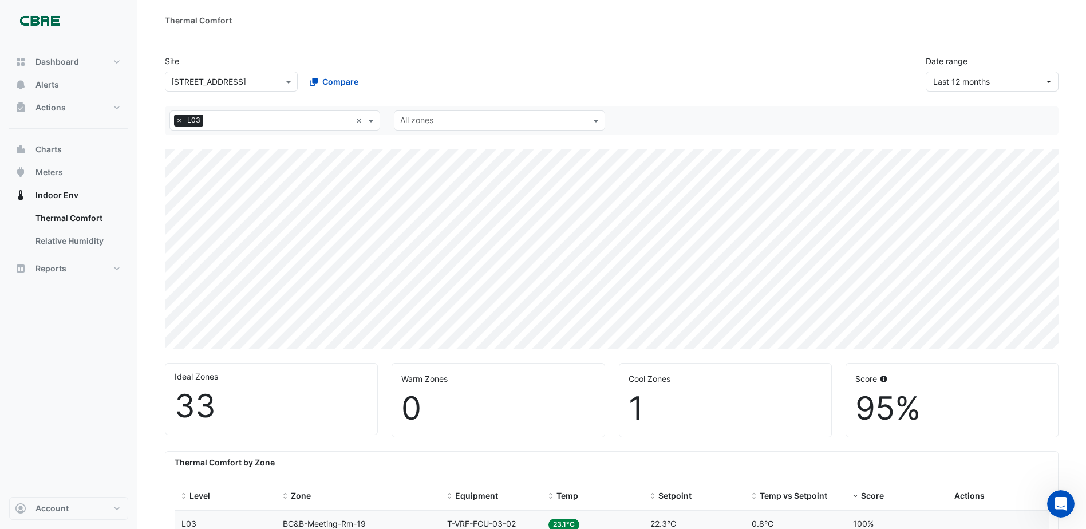
click at [870, 372] on div "Score 95%" at bounding box center [952, 400] width 212 height 73
drag, startPoint x: 1038, startPoint y: 435, endPoint x: 1031, endPoint y: 426, distance: 11.5
click at [873, 426] on div "Score 95%" at bounding box center [952, 400] width 212 height 73
drag, startPoint x: 991, startPoint y: 426, endPoint x: 1071, endPoint y: 121, distance: 315.2
drag, startPoint x: 1071, startPoint y: 121, endPoint x: 1075, endPoint y: 385, distance: 264.0
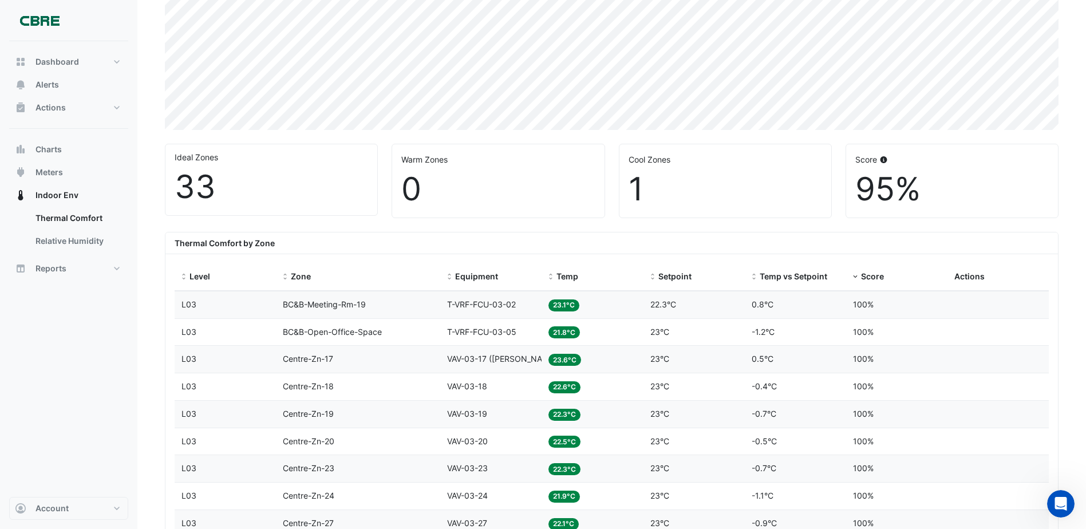
scroll to position [563, 0]
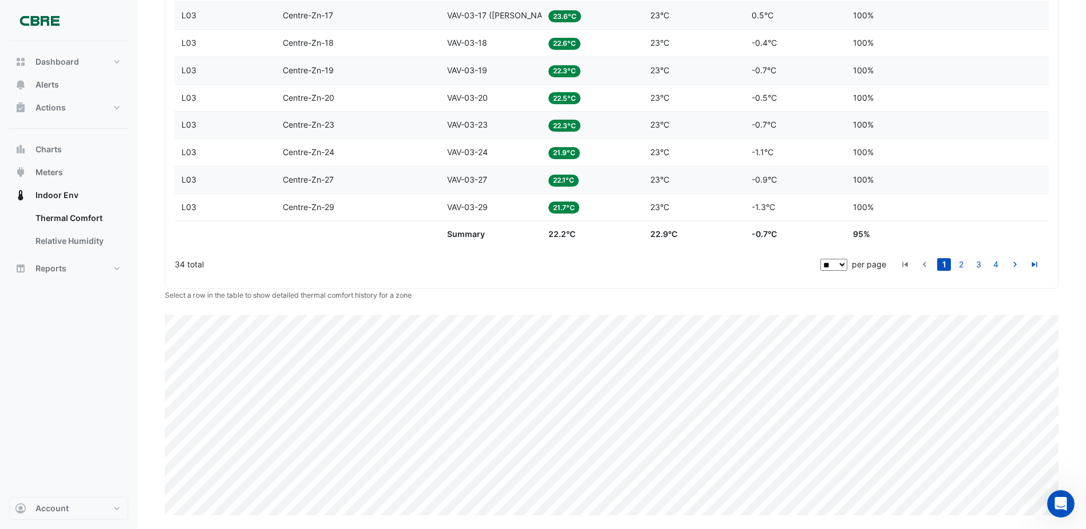
click at [873, 262] on link "2" at bounding box center [962, 264] width 14 height 13
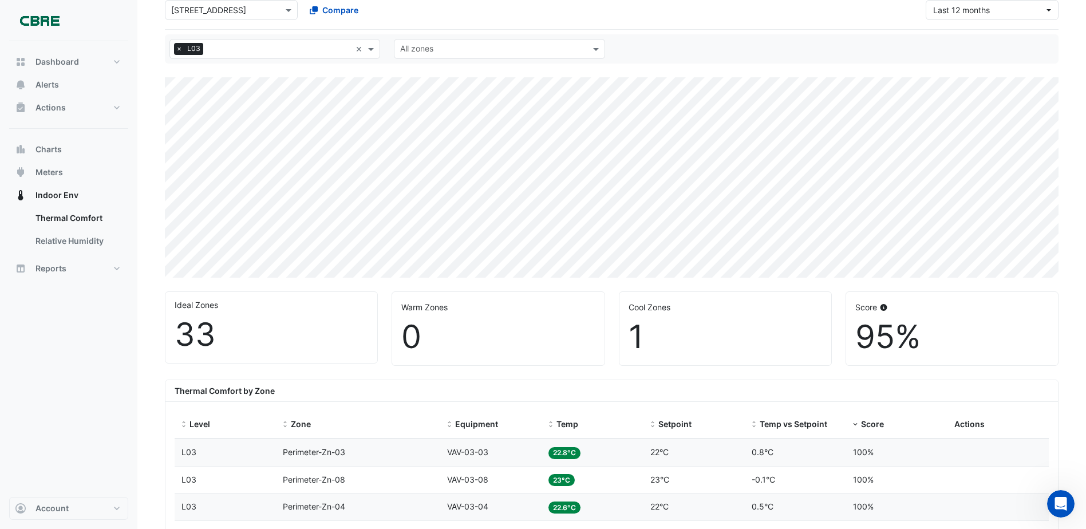
scroll to position [0, 0]
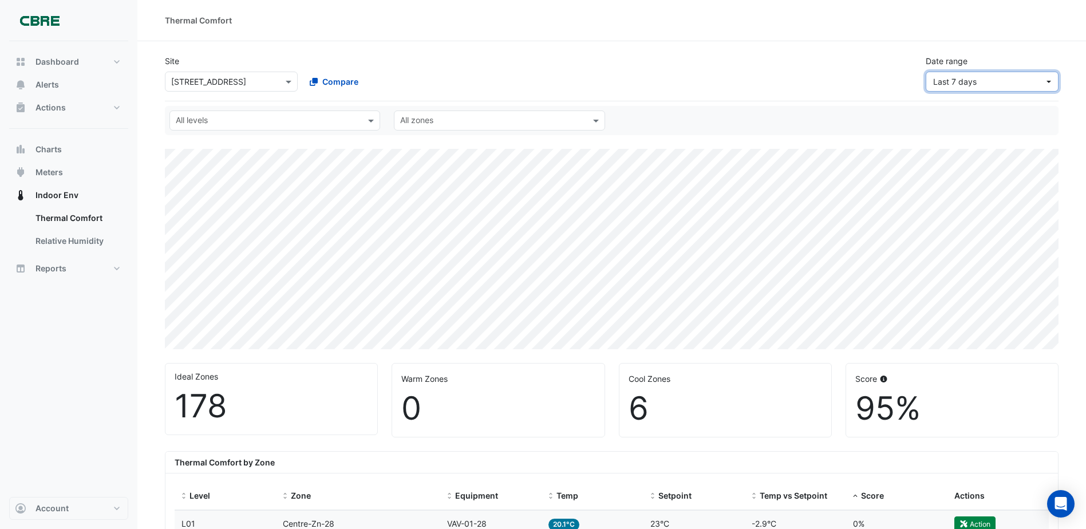
click at [1049, 78] on button "Last 7 days" at bounding box center [992, 82] width 133 height 20
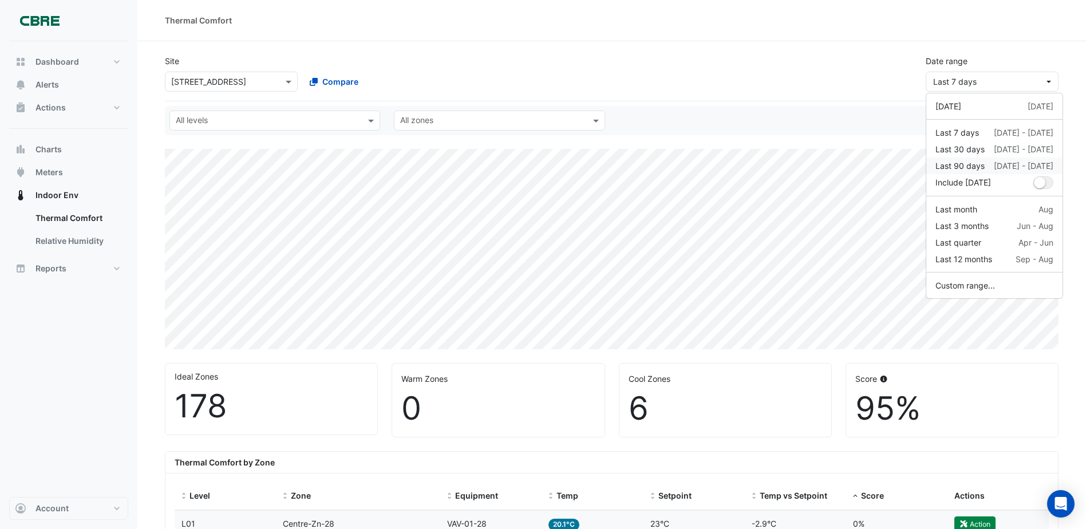
click at [990, 167] on div "Last 90 days 21 Jun - 18 Sep" at bounding box center [995, 166] width 118 height 12
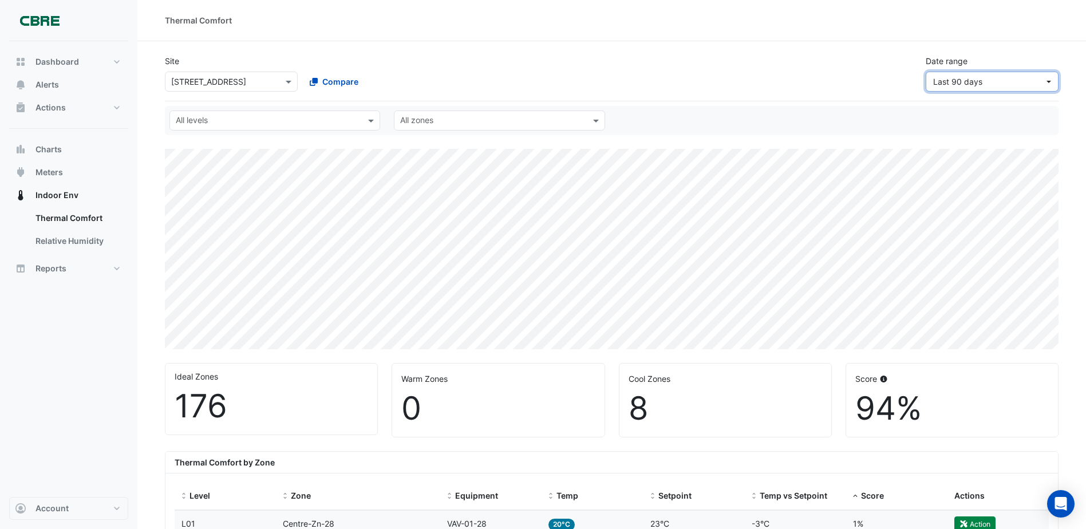
click at [1048, 78] on button "Last 90 days" at bounding box center [992, 82] width 133 height 20
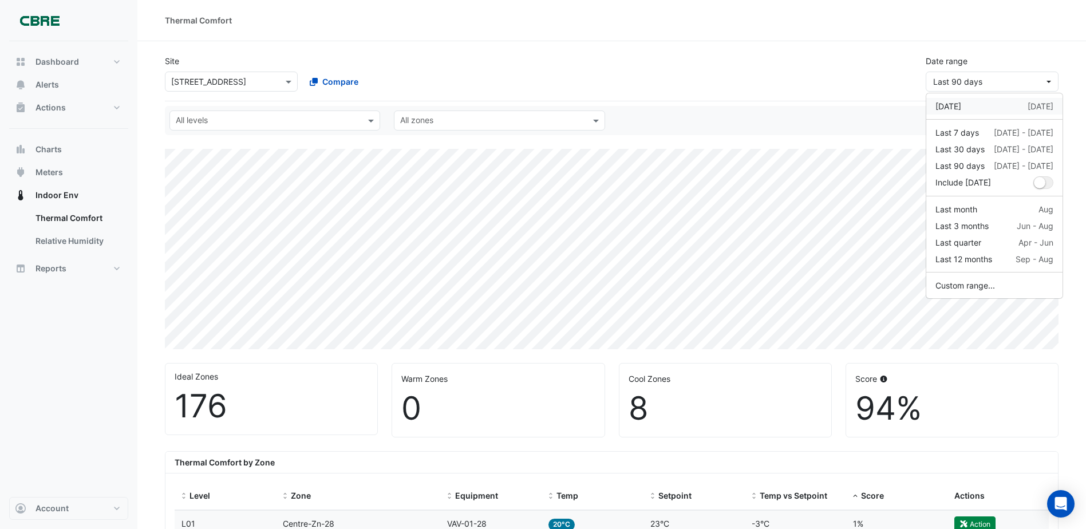
click at [961, 107] on div "Yesterday" at bounding box center [949, 106] width 26 height 12
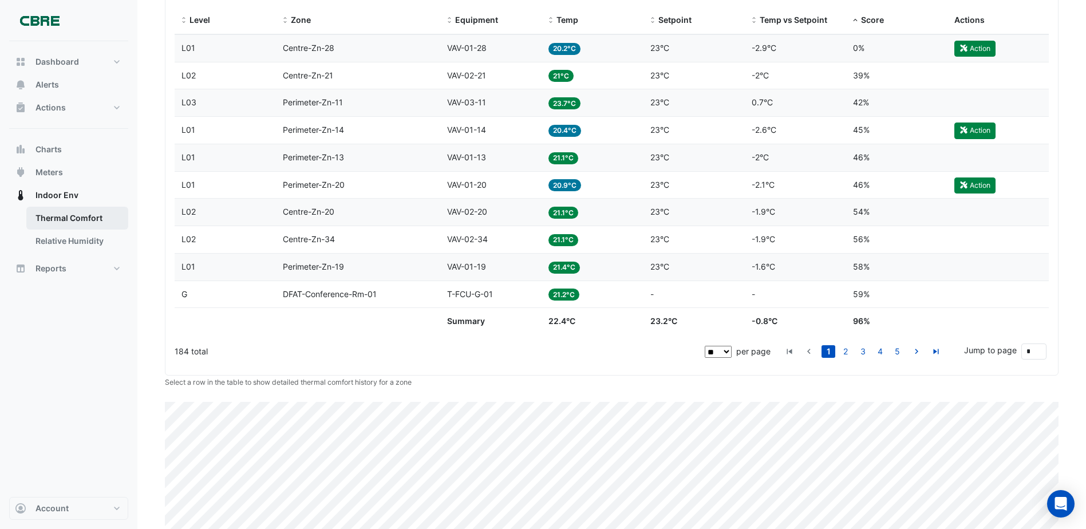
scroll to position [458, 0]
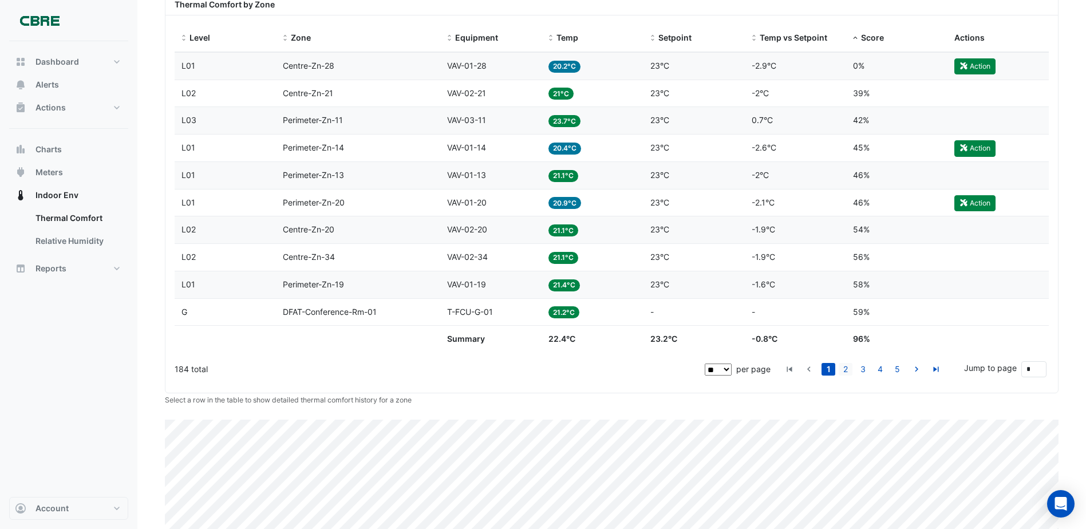
click at [850, 366] on link "2" at bounding box center [846, 369] width 14 height 13
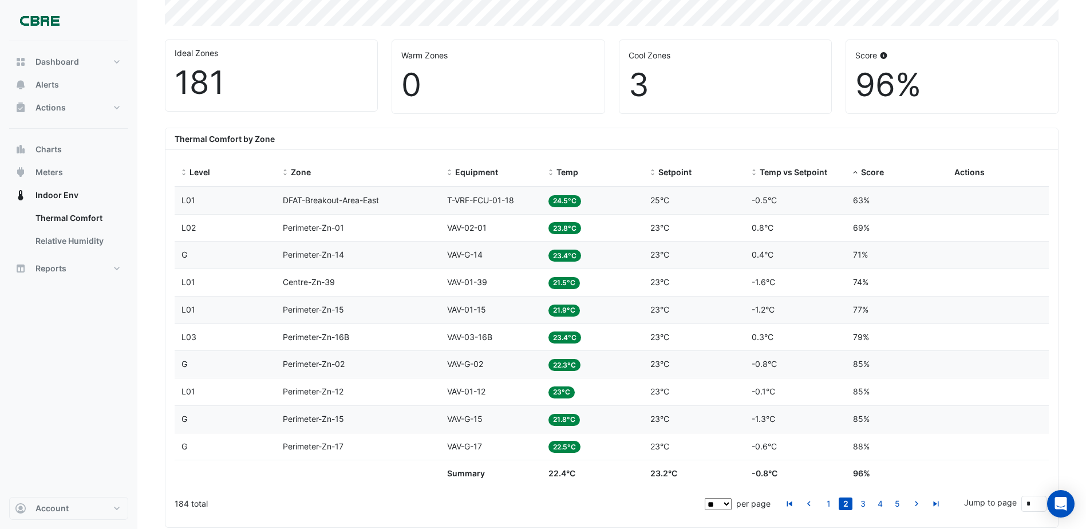
scroll to position [344, 0]
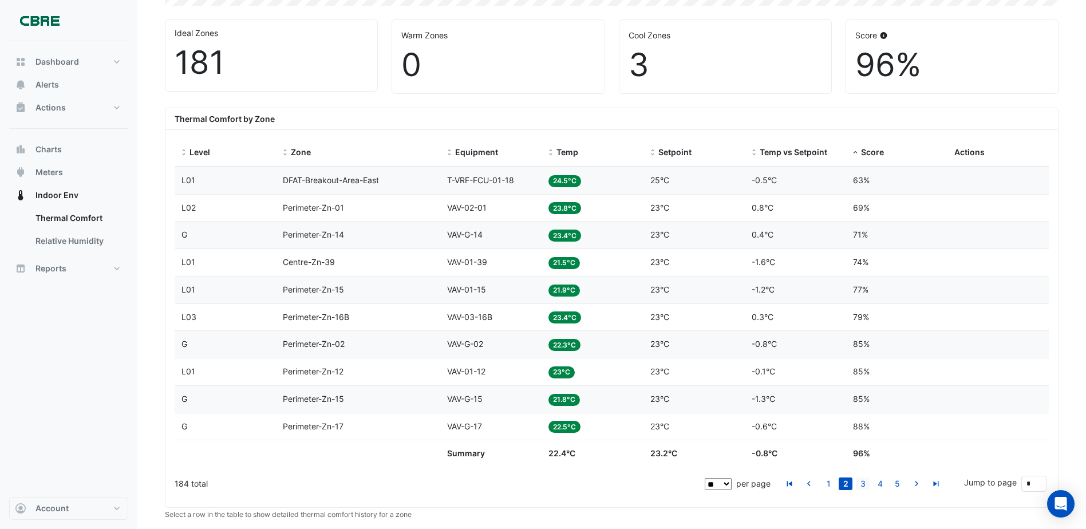
click at [862, 486] on link "3" at bounding box center [863, 484] width 14 height 13
click at [881, 483] on link "4" at bounding box center [880, 484] width 14 height 13
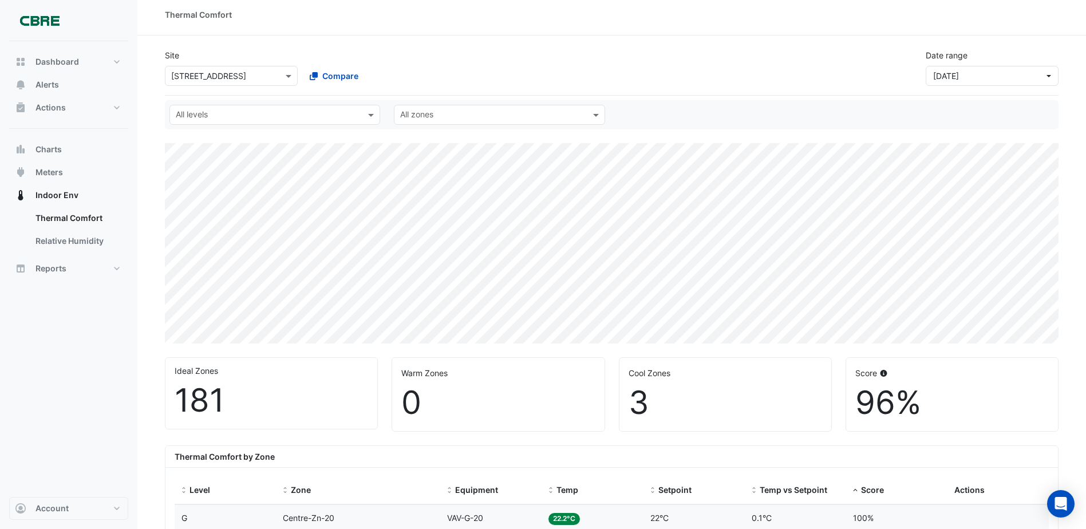
scroll to position [0, 0]
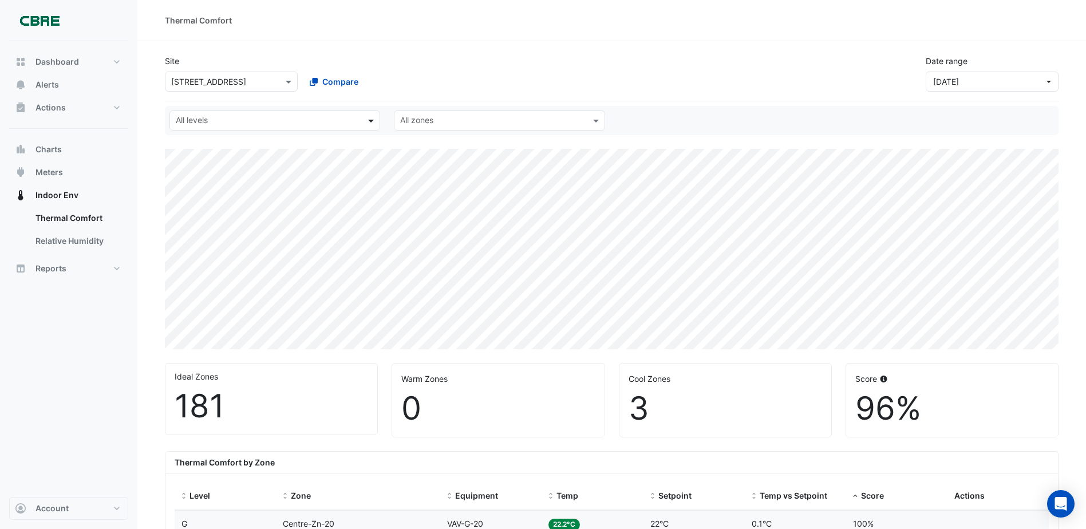
click at [370, 121] on span at bounding box center [372, 121] width 14 height 12
click at [1050, 82] on button "Yesterday" at bounding box center [992, 82] width 133 height 20
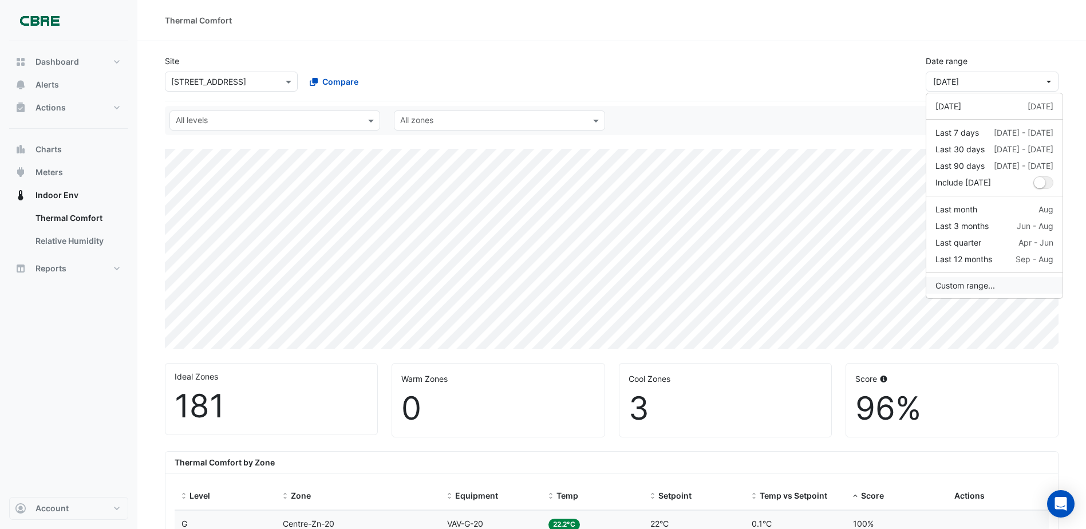
click at [983, 283] on button "Custom range..." at bounding box center [995, 285] width 136 height 17
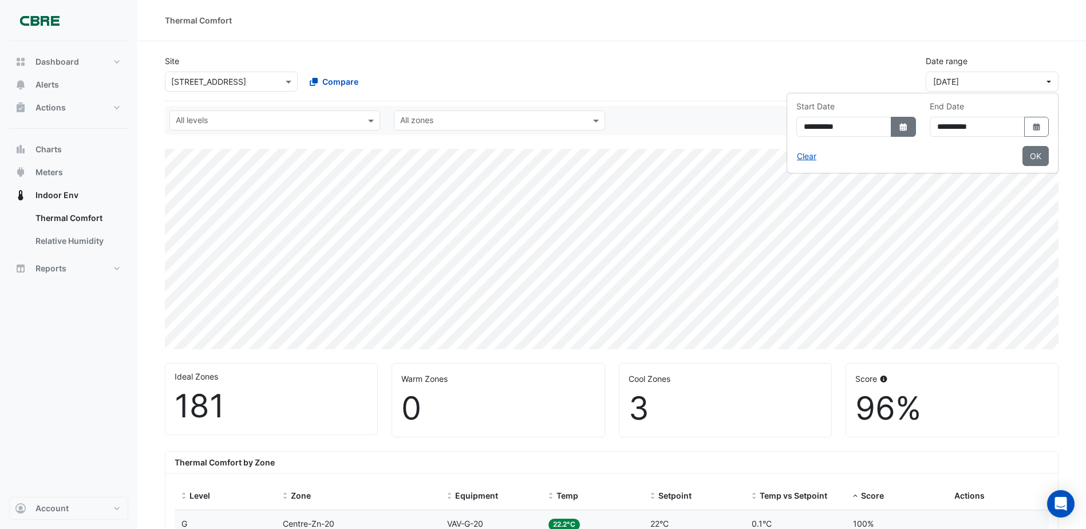
click at [900, 125] on icon "dropDown" at bounding box center [903, 126] width 7 height 7
select select "*"
select select "****"
click at [898, 123] on icon "Select Date" at bounding box center [903, 127] width 10 height 8
click at [1035, 157] on button "OK" at bounding box center [1036, 156] width 26 height 20
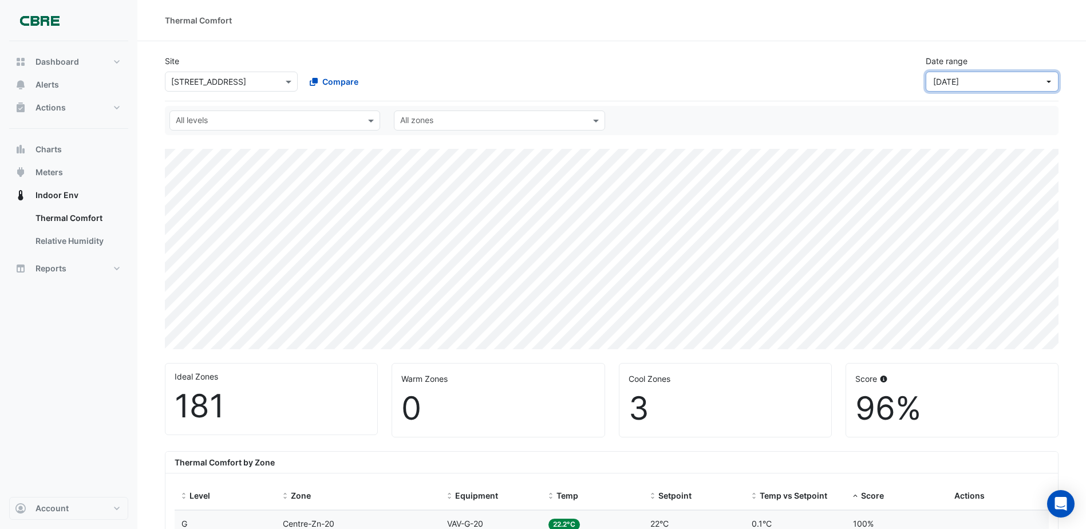
click at [1049, 80] on button "Yesterday" at bounding box center [992, 82] width 133 height 20
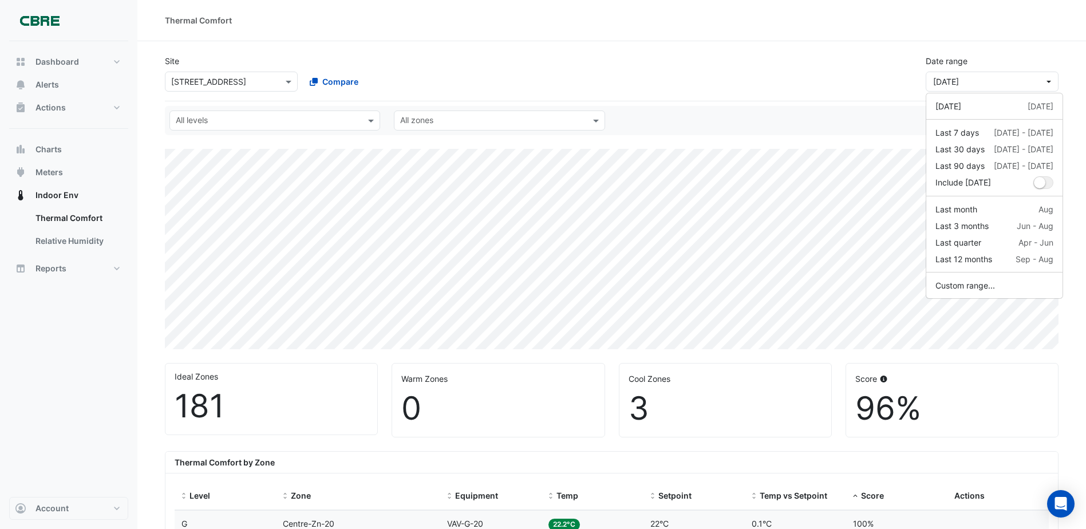
click at [644, 87] on div "Site × 44 Sydney Avenue Compare Date range Yesterday" at bounding box center [612, 69] width 908 height 46
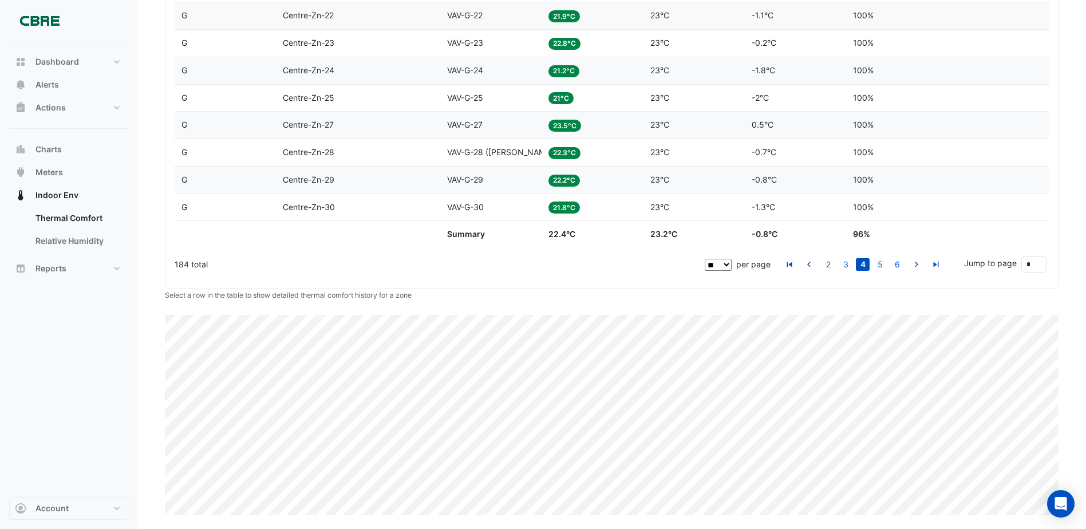
scroll to position [506, 0]
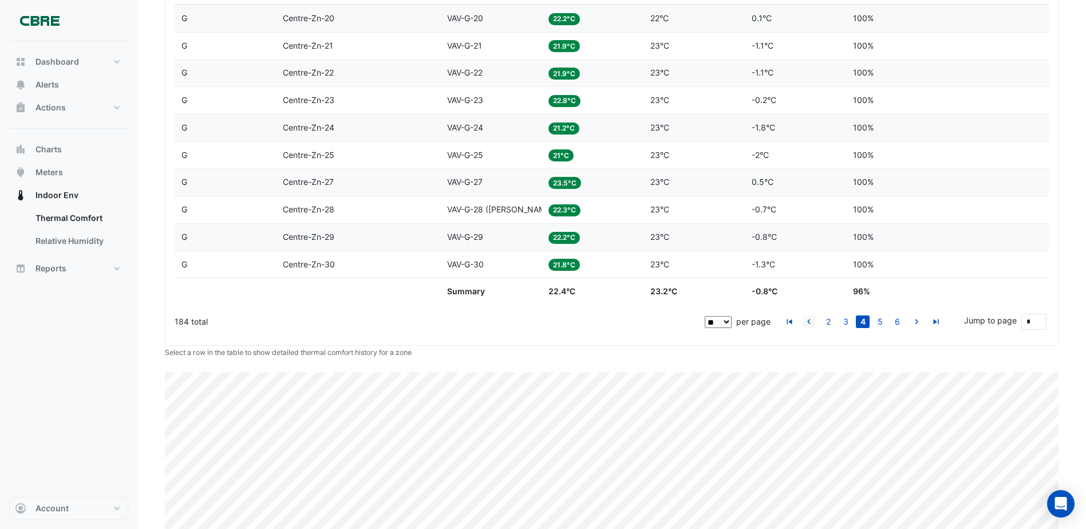
click at [807, 324] on icon "go to previous page" at bounding box center [809, 323] width 14 height 12
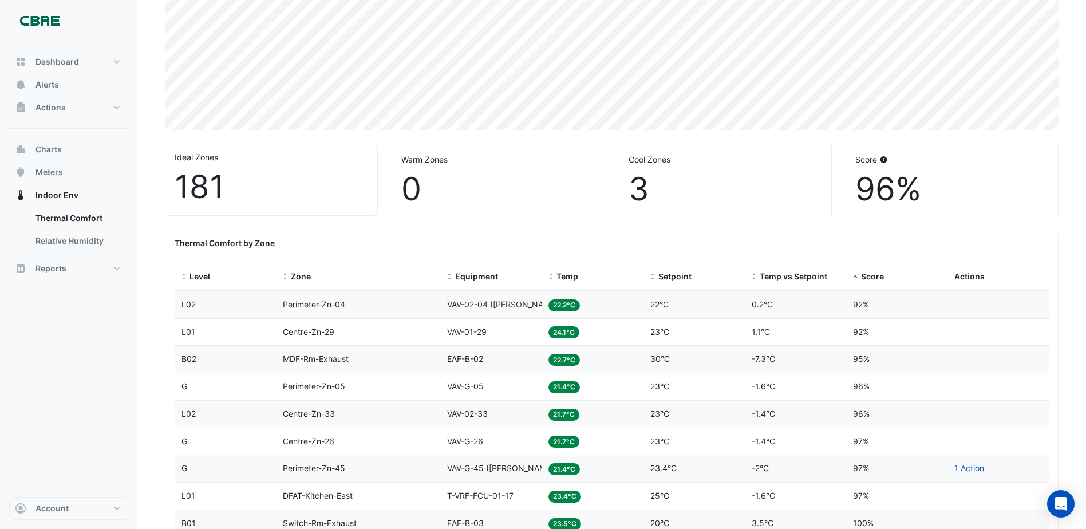
scroll to position [0, 0]
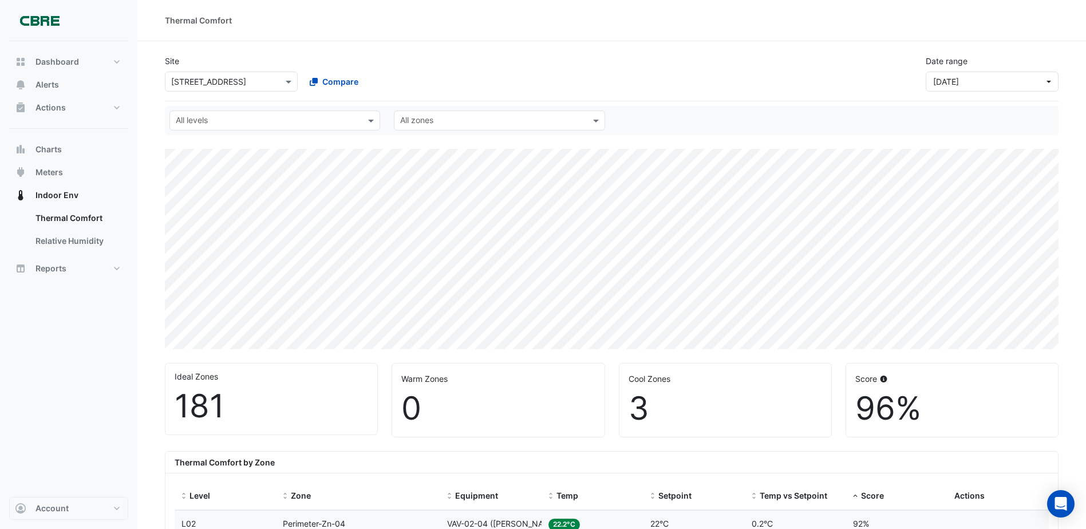
click at [304, 120] on input "text" at bounding box center [268, 122] width 185 height 12
click at [206, 260] on div "L03" at bounding box center [212, 261] width 67 height 12
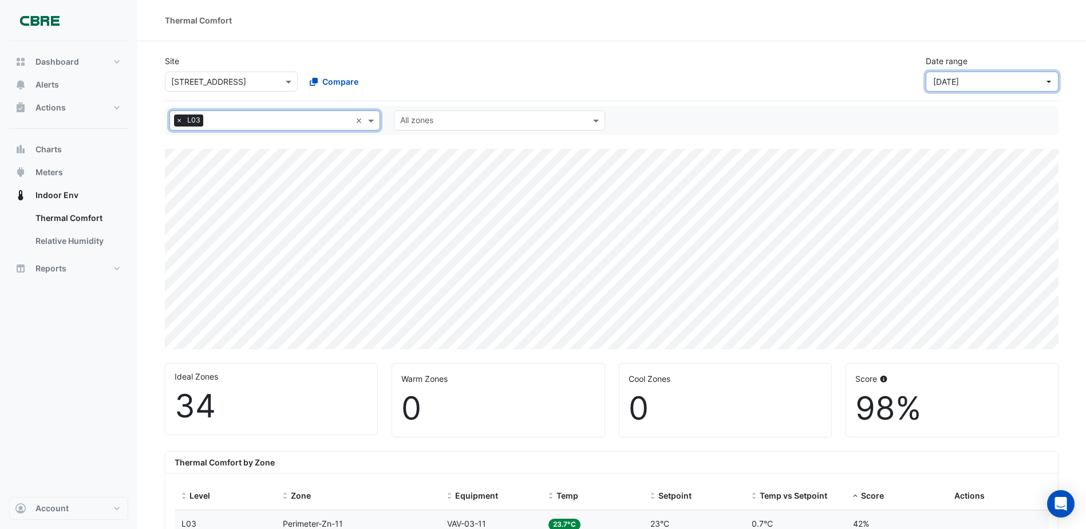
click at [1051, 79] on button "Yesterday" at bounding box center [992, 82] width 133 height 20
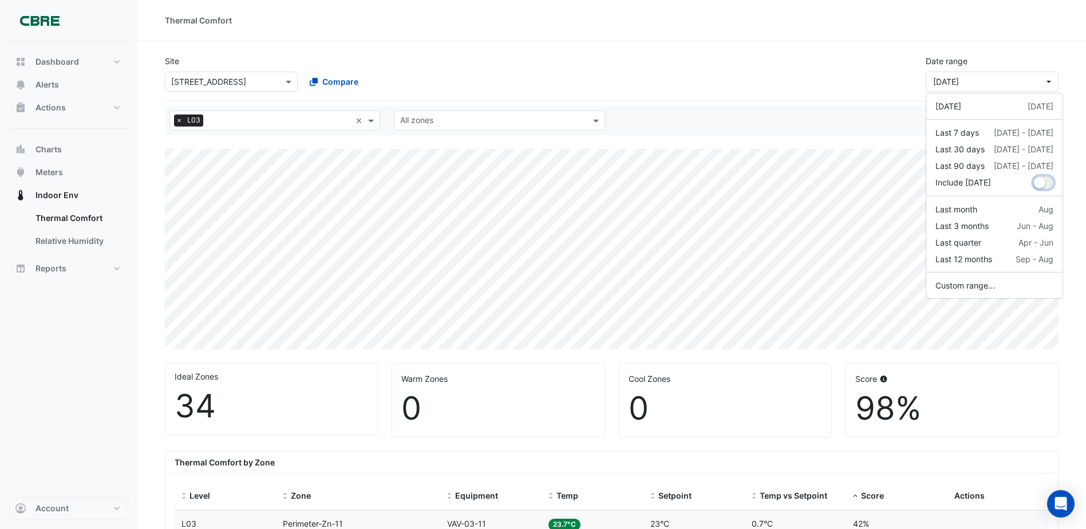
click at [1041, 182] on small "dropDown" at bounding box center [1039, 182] width 11 height 11
click at [982, 184] on label "Include today" at bounding box center [964, 182] width 56 height 13
click at [972, 223] on div "Last 3 months" at bounding box center [962, 226] width 53 height 12
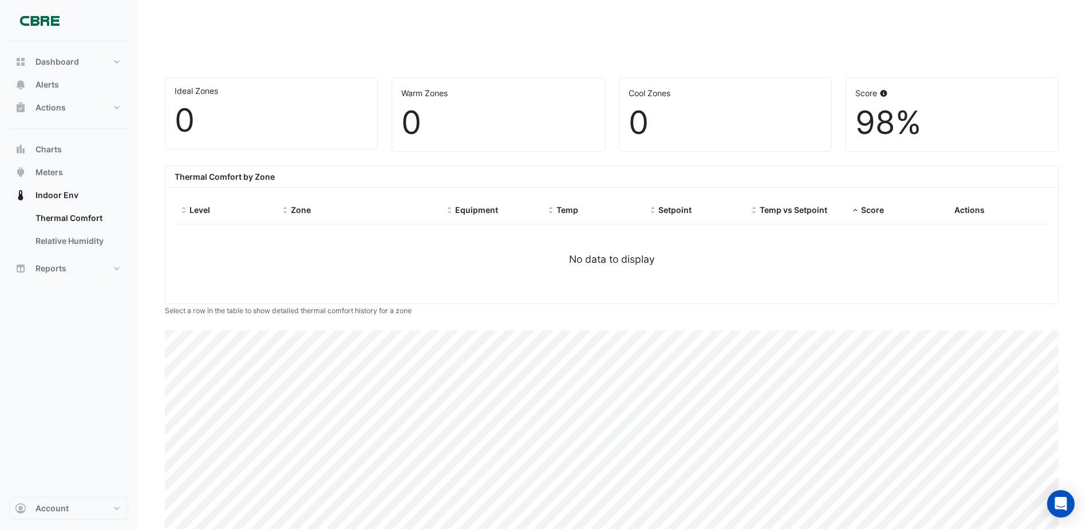
scroll to position [286, 0]
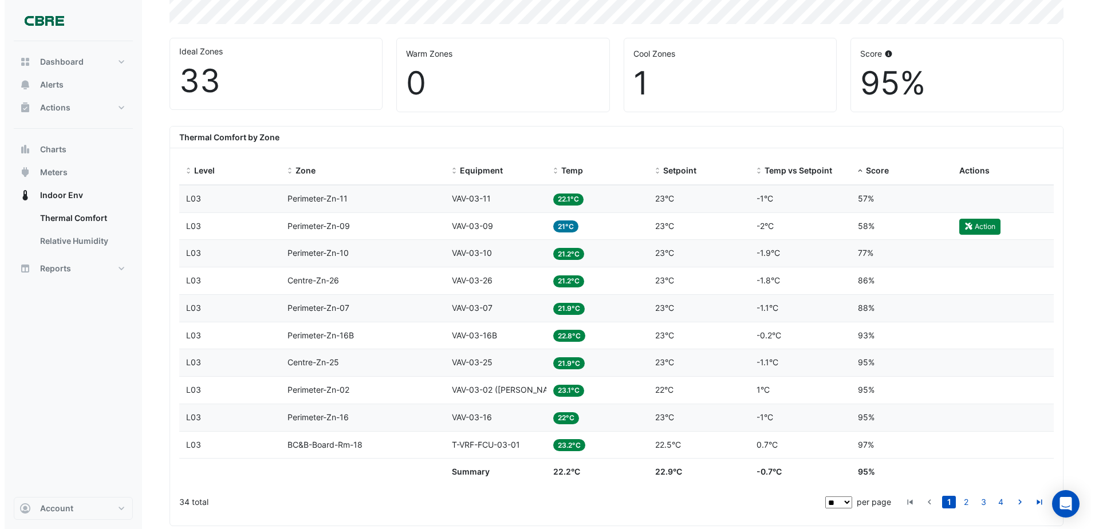
scroll to position [344, 0]
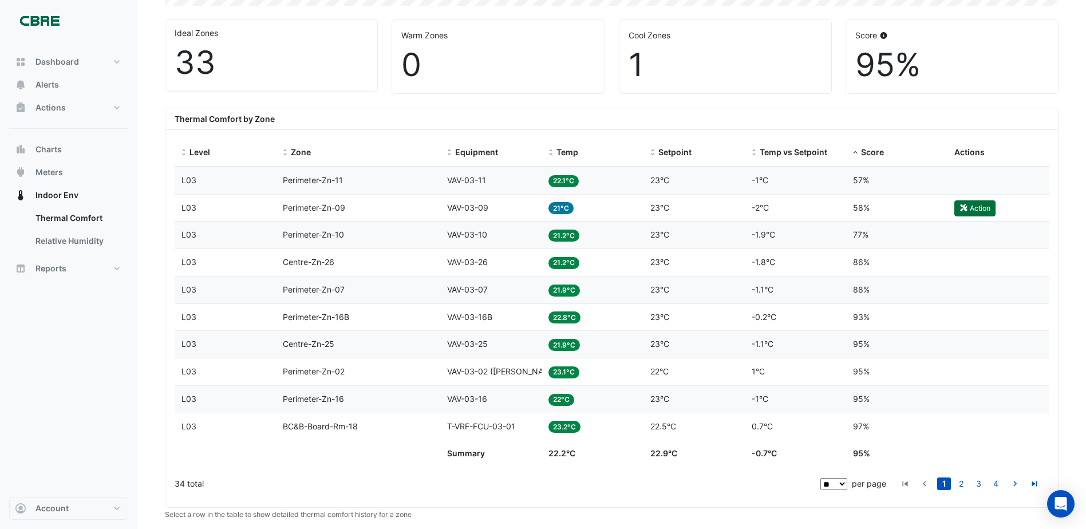
click at [975, 202] on button "Action" at bounding box center [975, 208] width 41 height 16
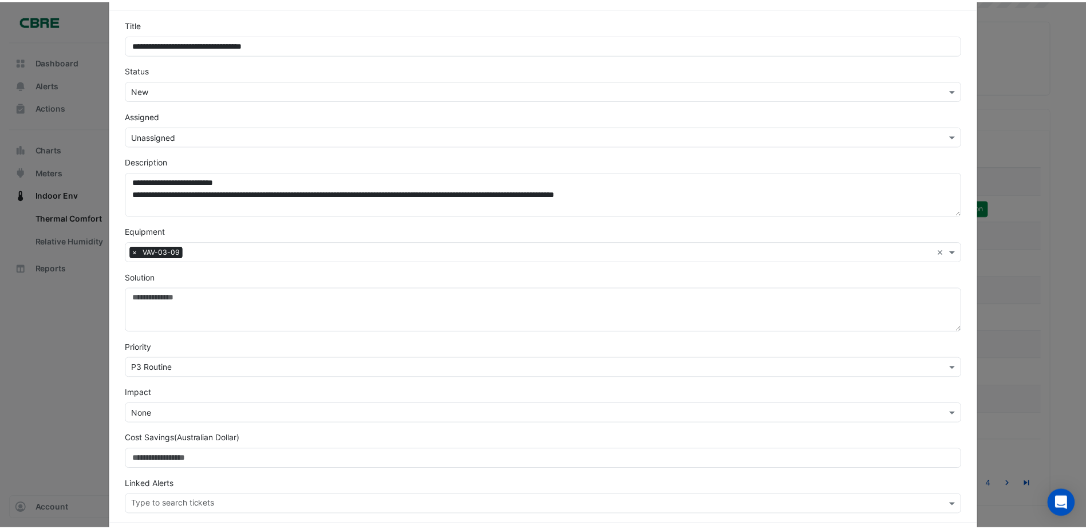
scroll to position [0, 0]
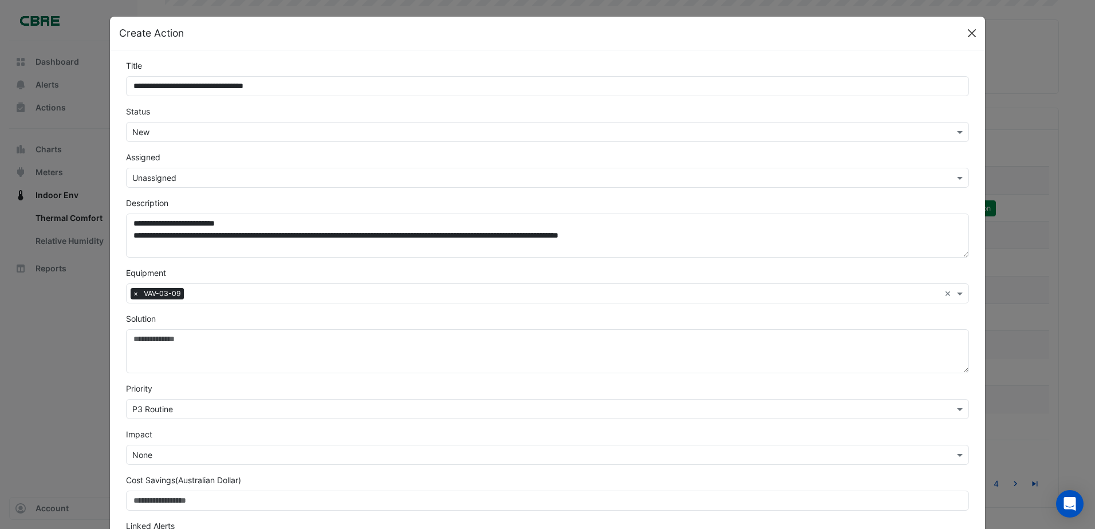
click at [965, 28] on button "Close" at bounding box center [971, 33] width 17 height 17
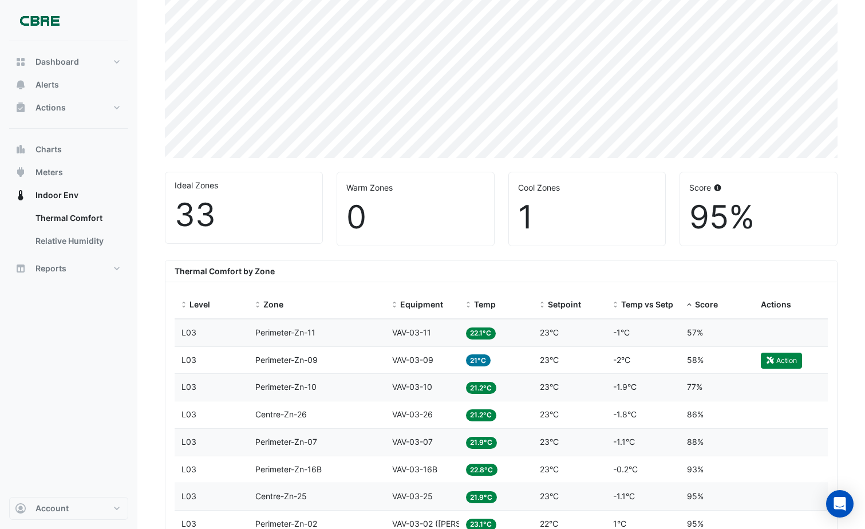
scroll to position [229, 0]
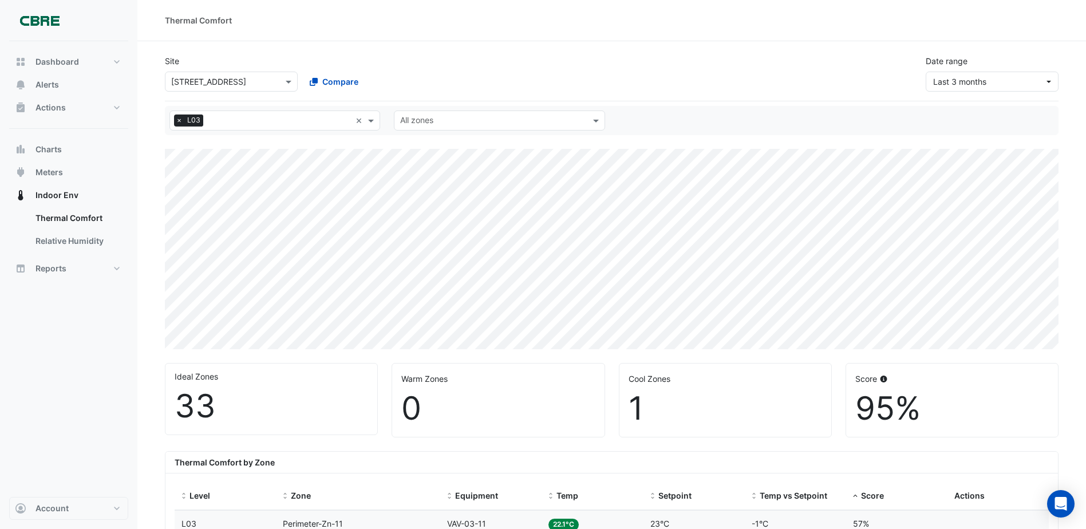
click at [849, 30] on div "Thermal Comfort" at bounding box center [611, 20] width 949 height 41
